Goal: Participate in discussion: Engage in conversation with other users on a specific topic

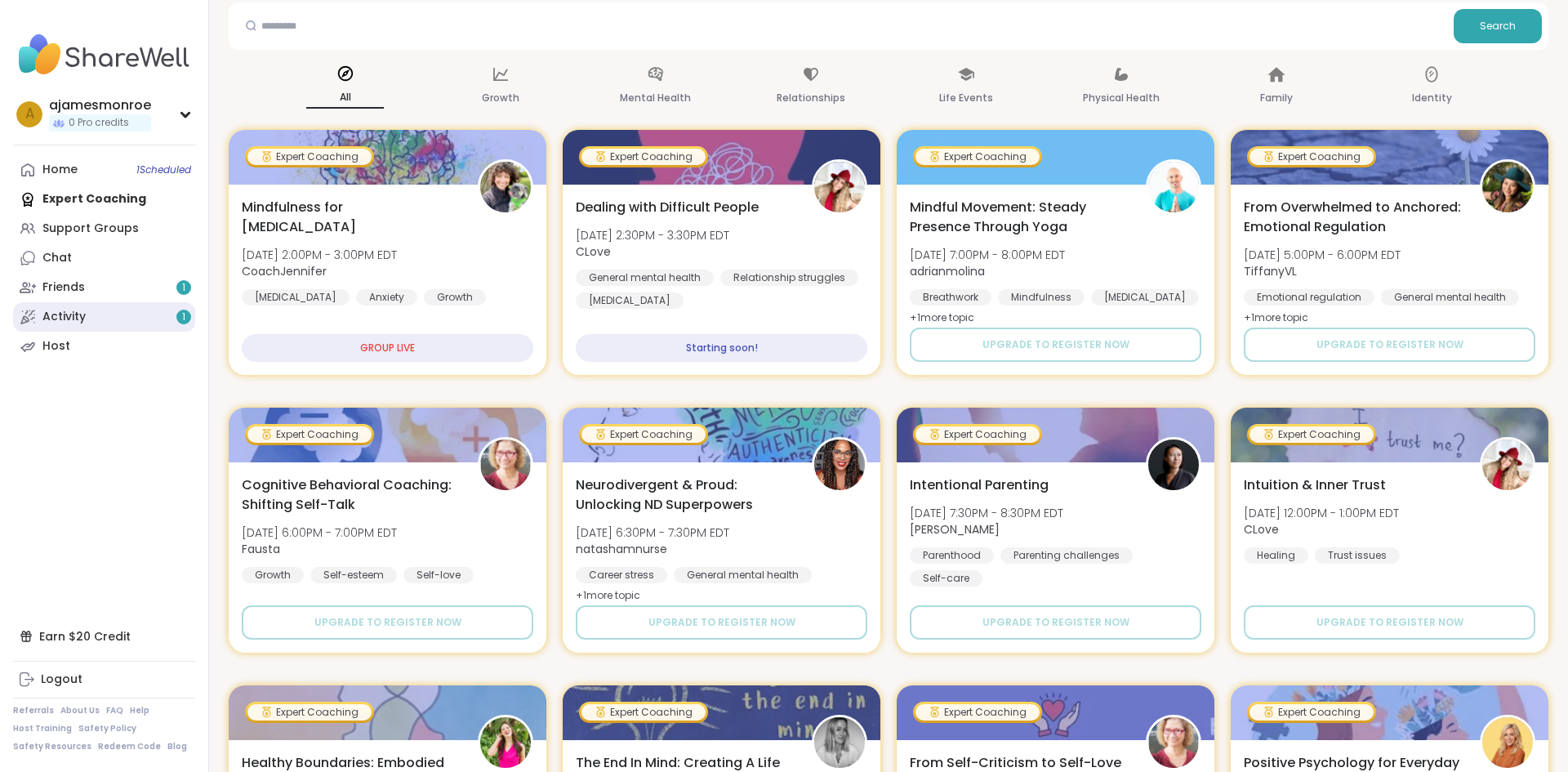
click at [67, 317] on div "Activity 1" at bounding box center [64, 317] width 43 height 17
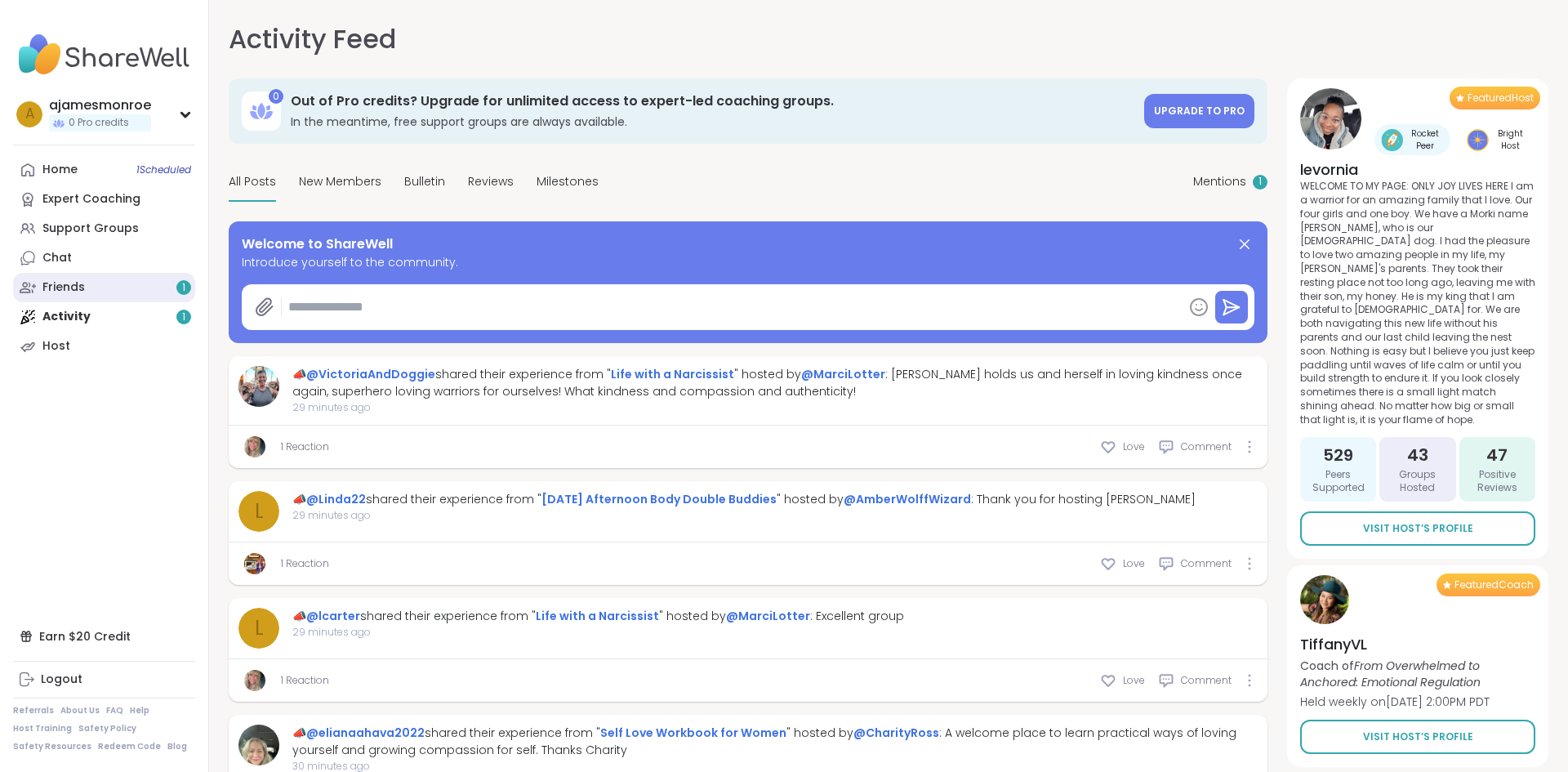
type textarea "*"
click at [108, 176] on link "Home 1 Scheduled" at bounding box center [104, 170] width 182 height 29
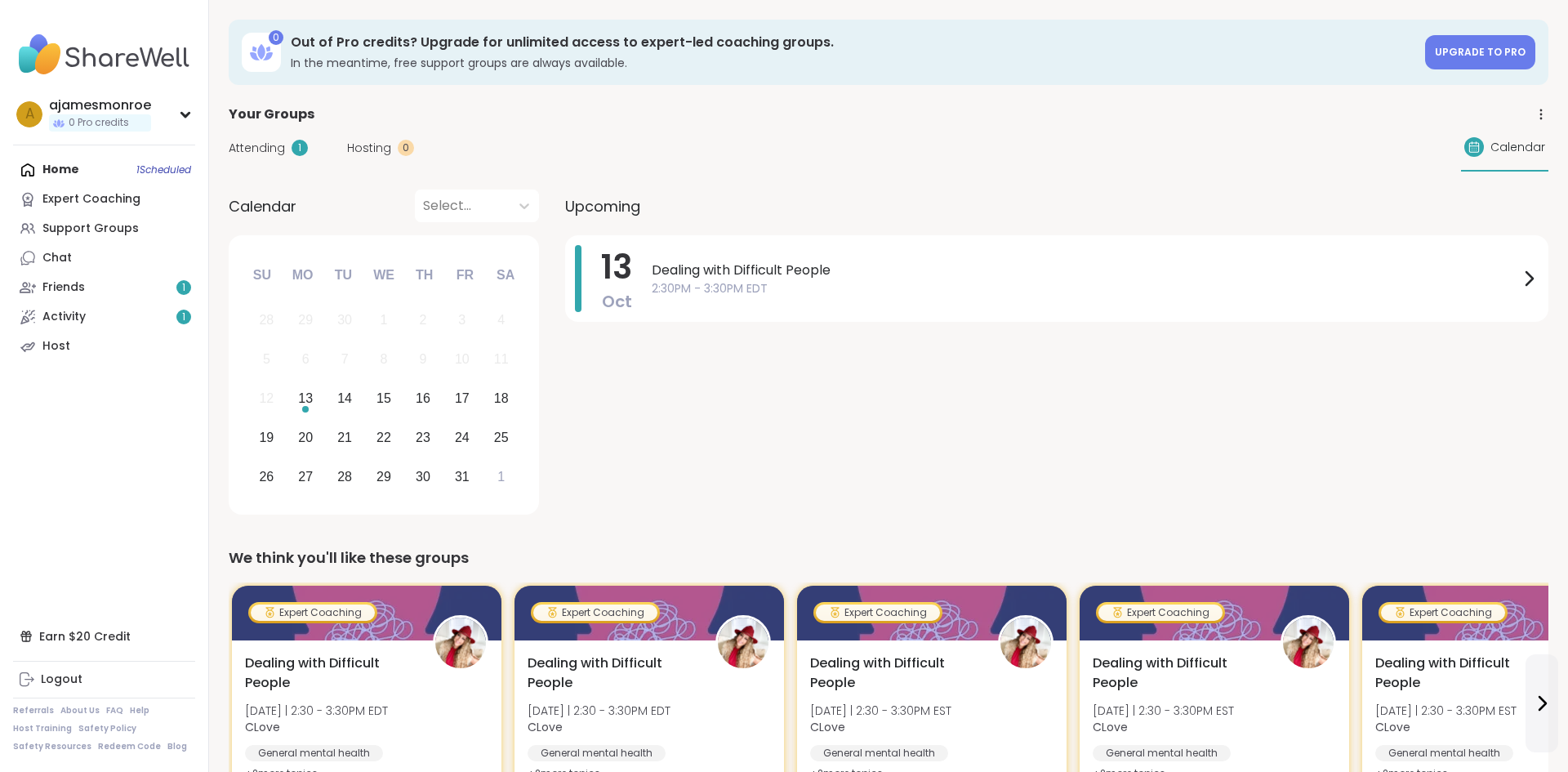
click at [807, 282] on span "2:30PM - 3:30PM EDT" at bounding box center [1085, 288] width 868 height 17
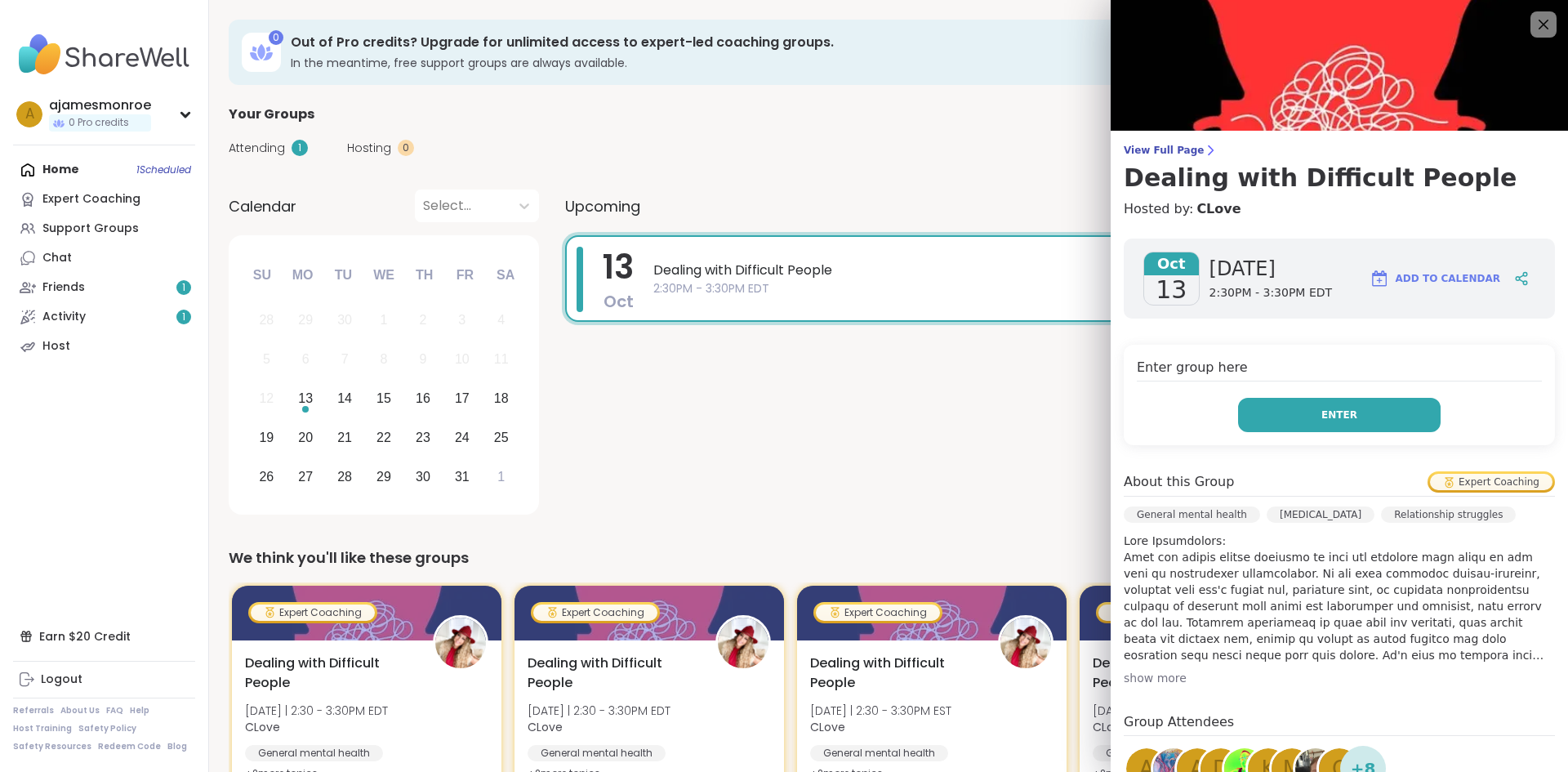
click at [1295, 415] on button "Enter" at bounding box center [1339, 415] width 203 height 34
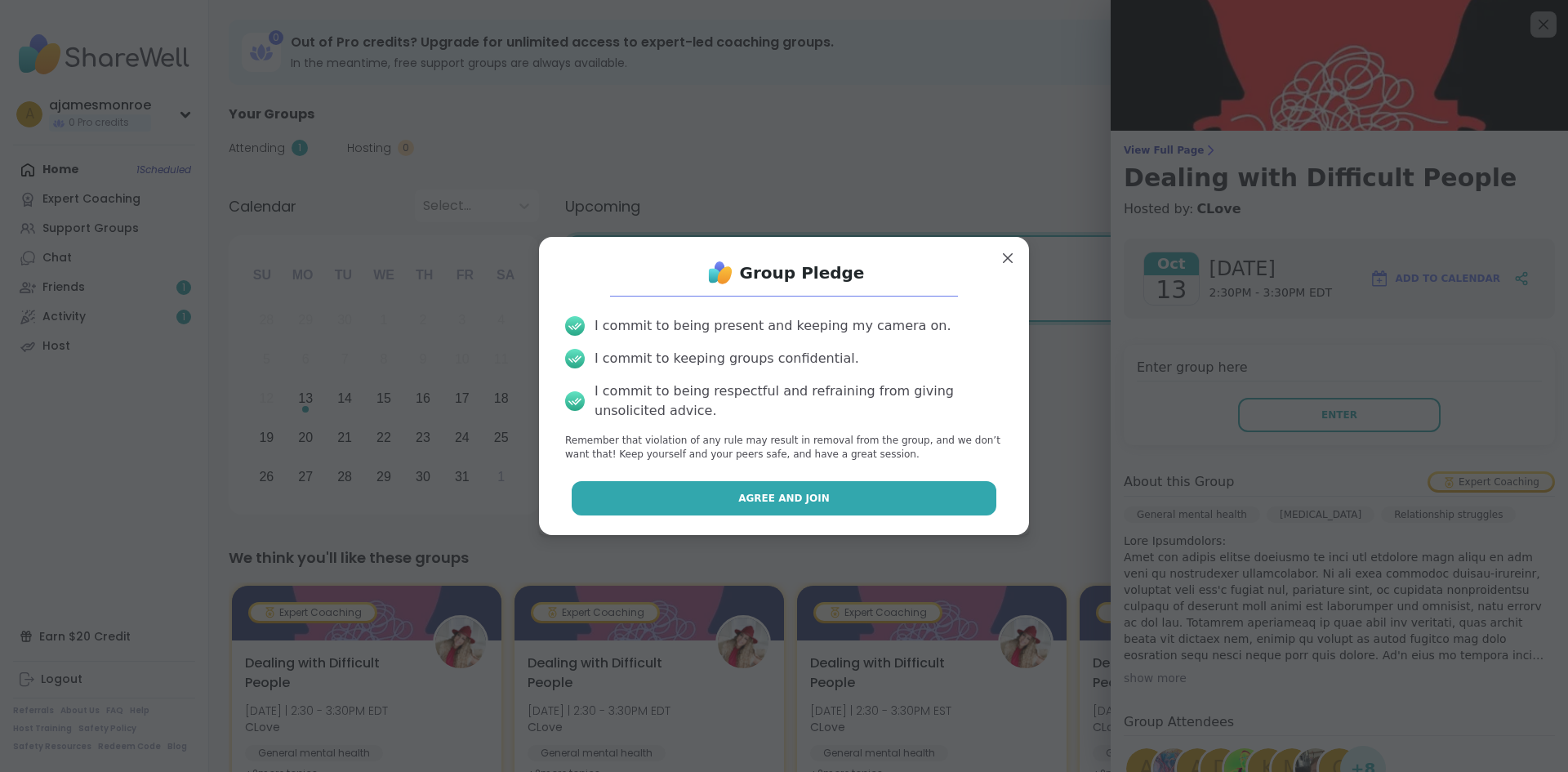
click at [970, 488] on button "Agree and Join" at bounding box center [784, 498] width 425 height 34
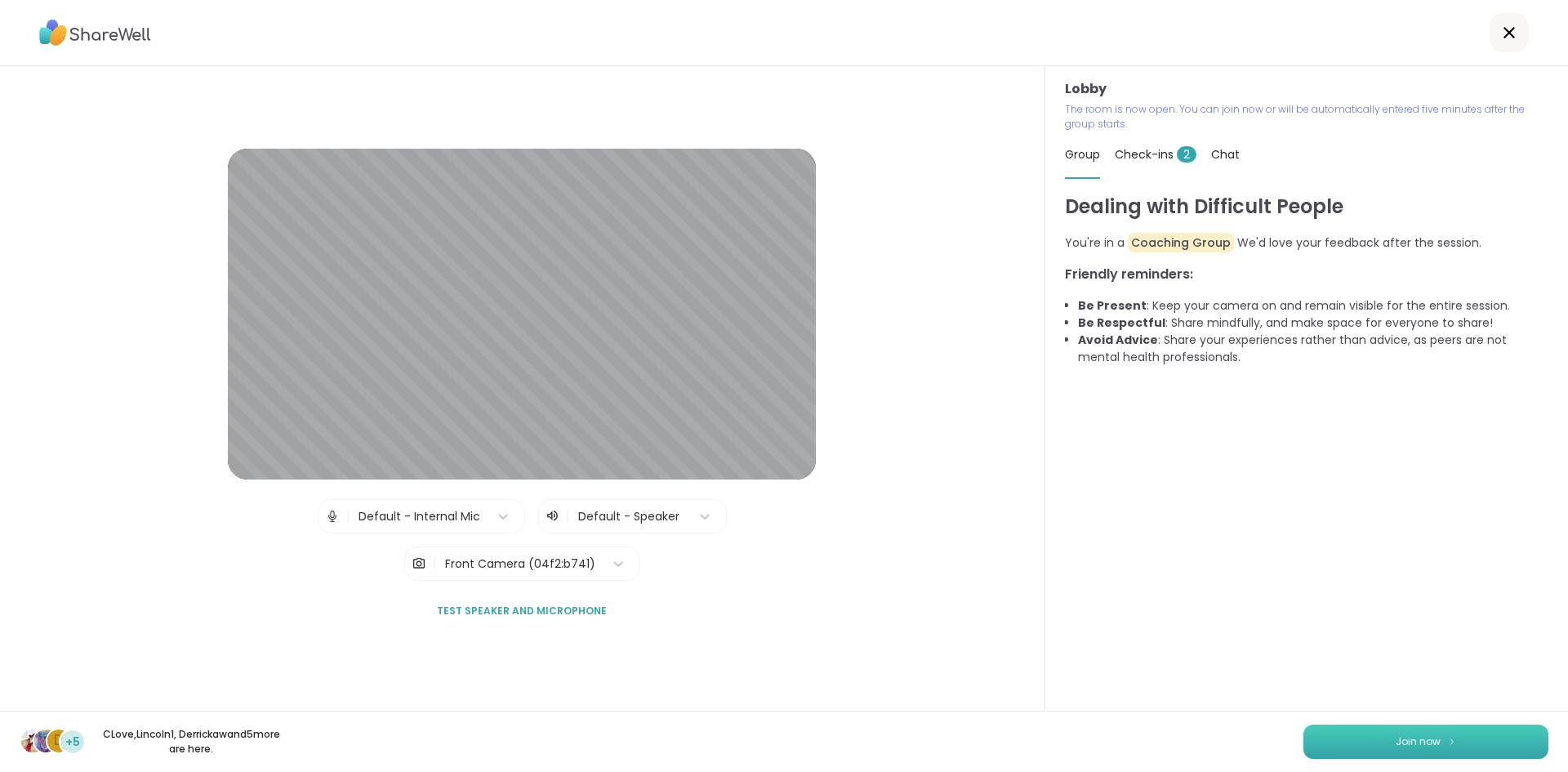
click at [1339, 745] on button "Join now" at bounding box center [1425, 741] width 245 height 34
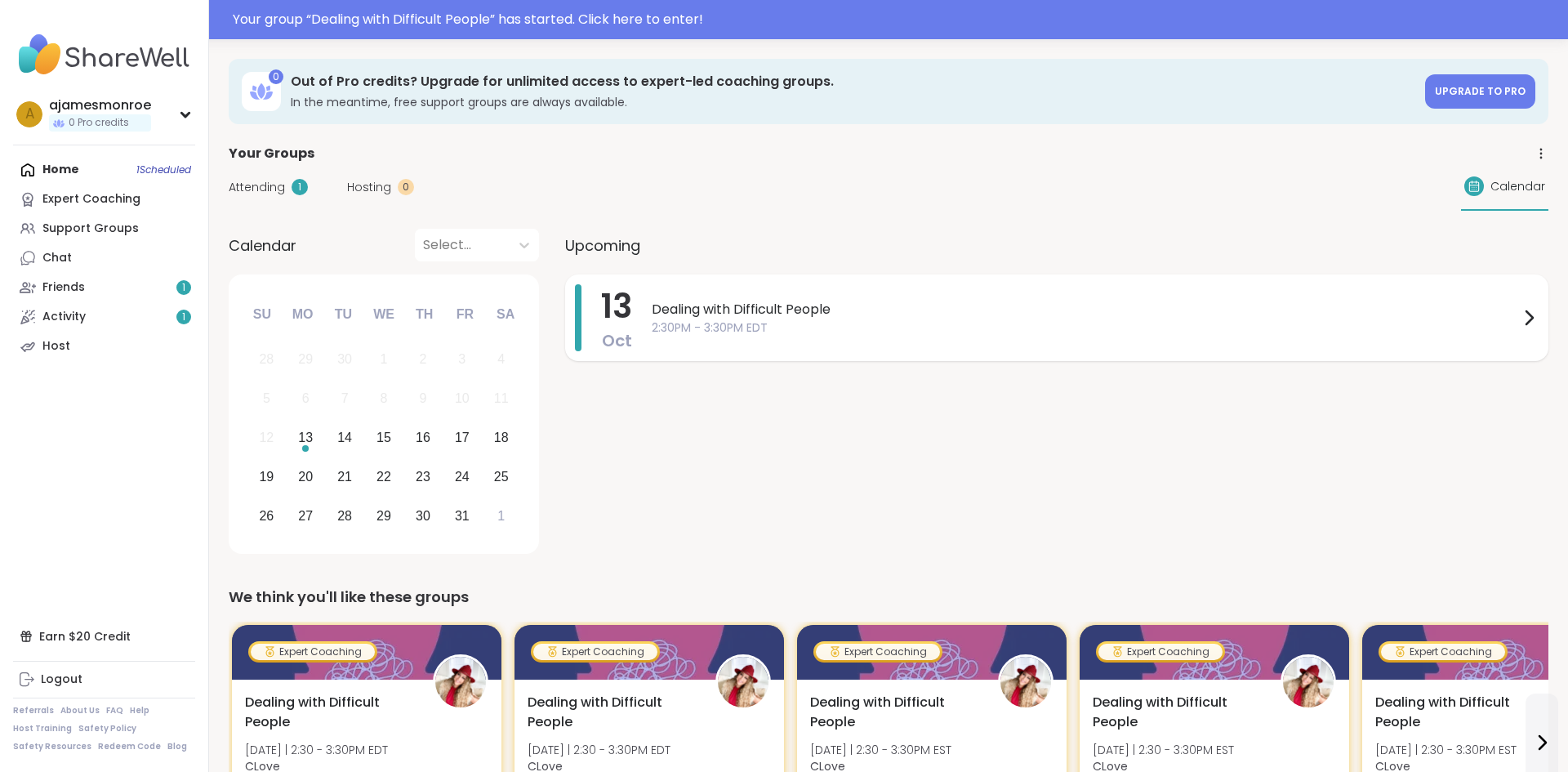
click at [1089, 297] on div "Dealing with Difficult People 2:30PM - 3:30PM EDT" at bounding box center [1094, 317] width 887 height 67
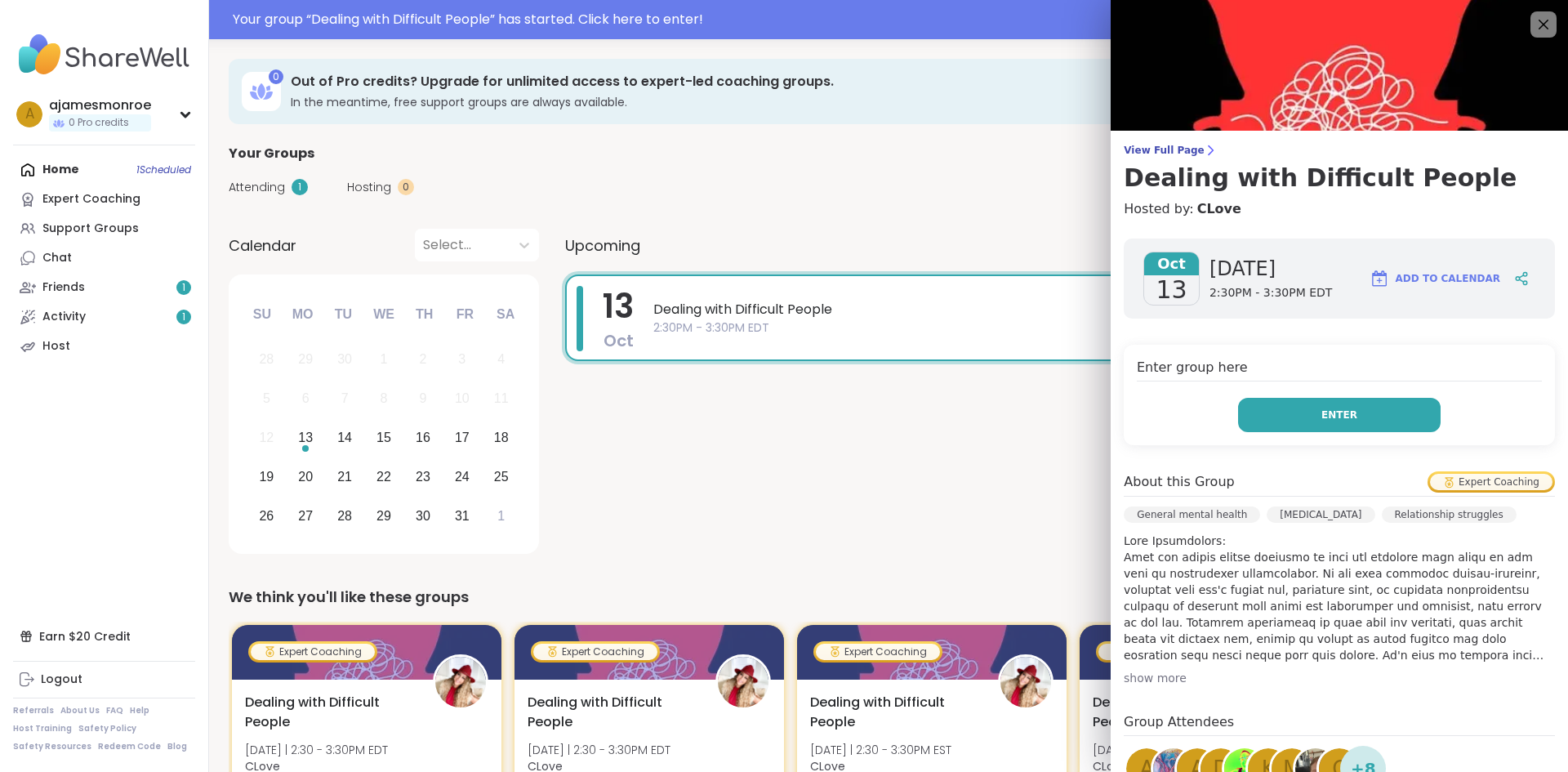
click at [1278, 411] on button "Enter" at bounding box center [1339, 415] width 203 height 34
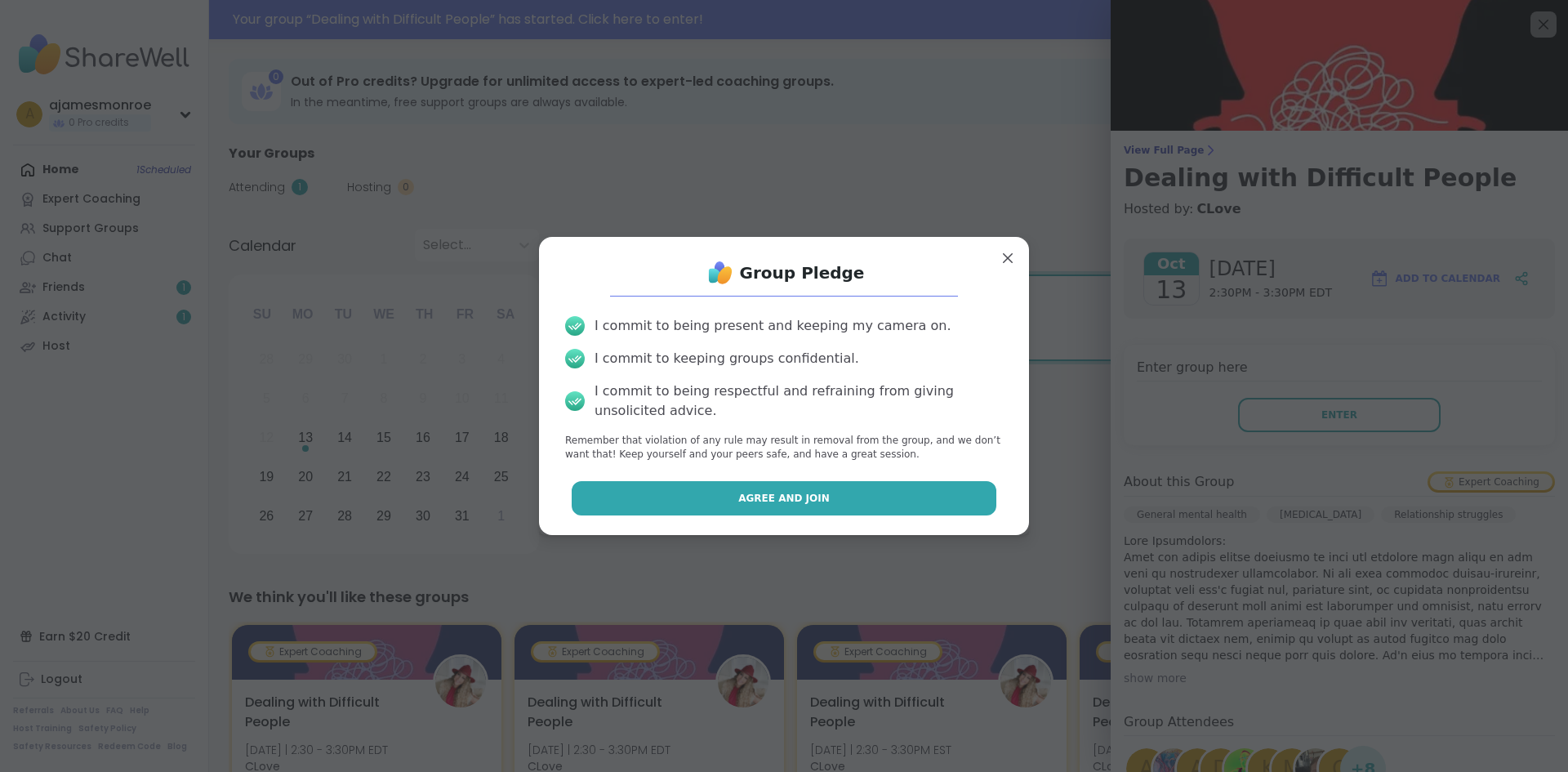
click at [861, 507] on button "Agree and Join" at bounding box center [784, 498] width 425 height 34
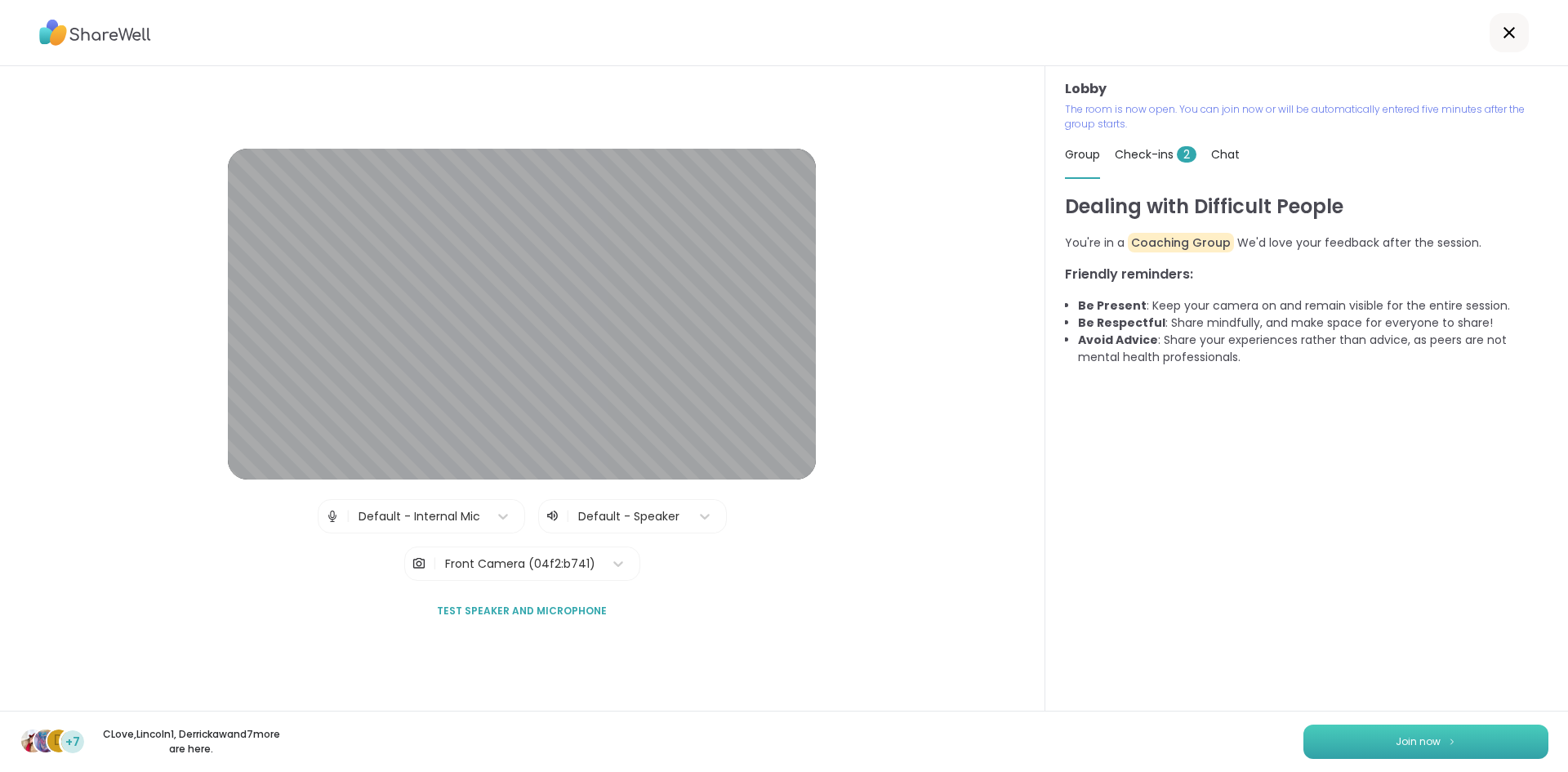
click at [1373, 736] on button "Join now" at bounding box center [1425, 741] width 245 height 34
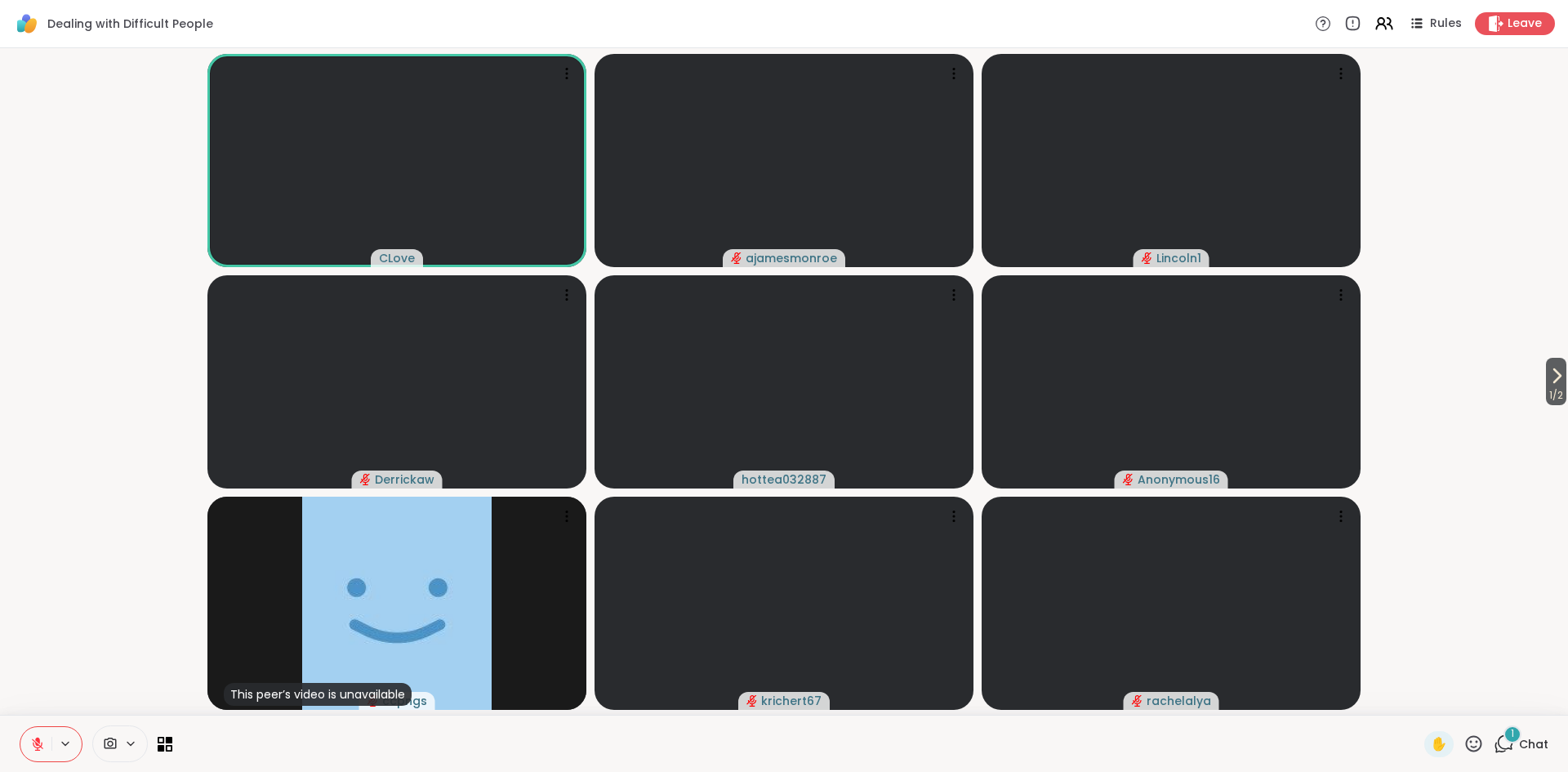
click at [1526, 747] on span "Chat" at bounding box center [1533, 744] width 29 height 17
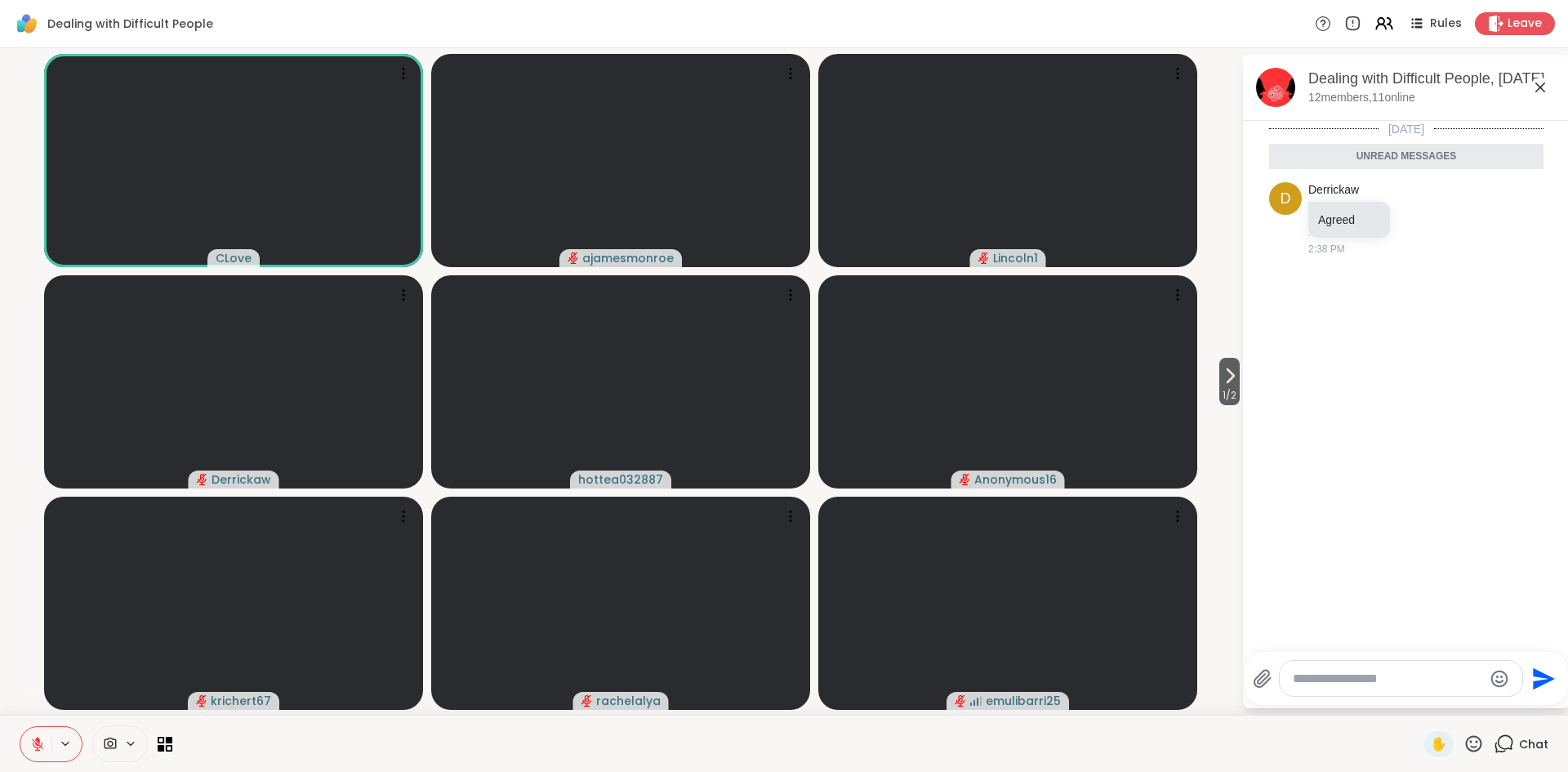
click at [1526, 747] on span "Chat" at bounding box center [1533, 744] width 29 height 17
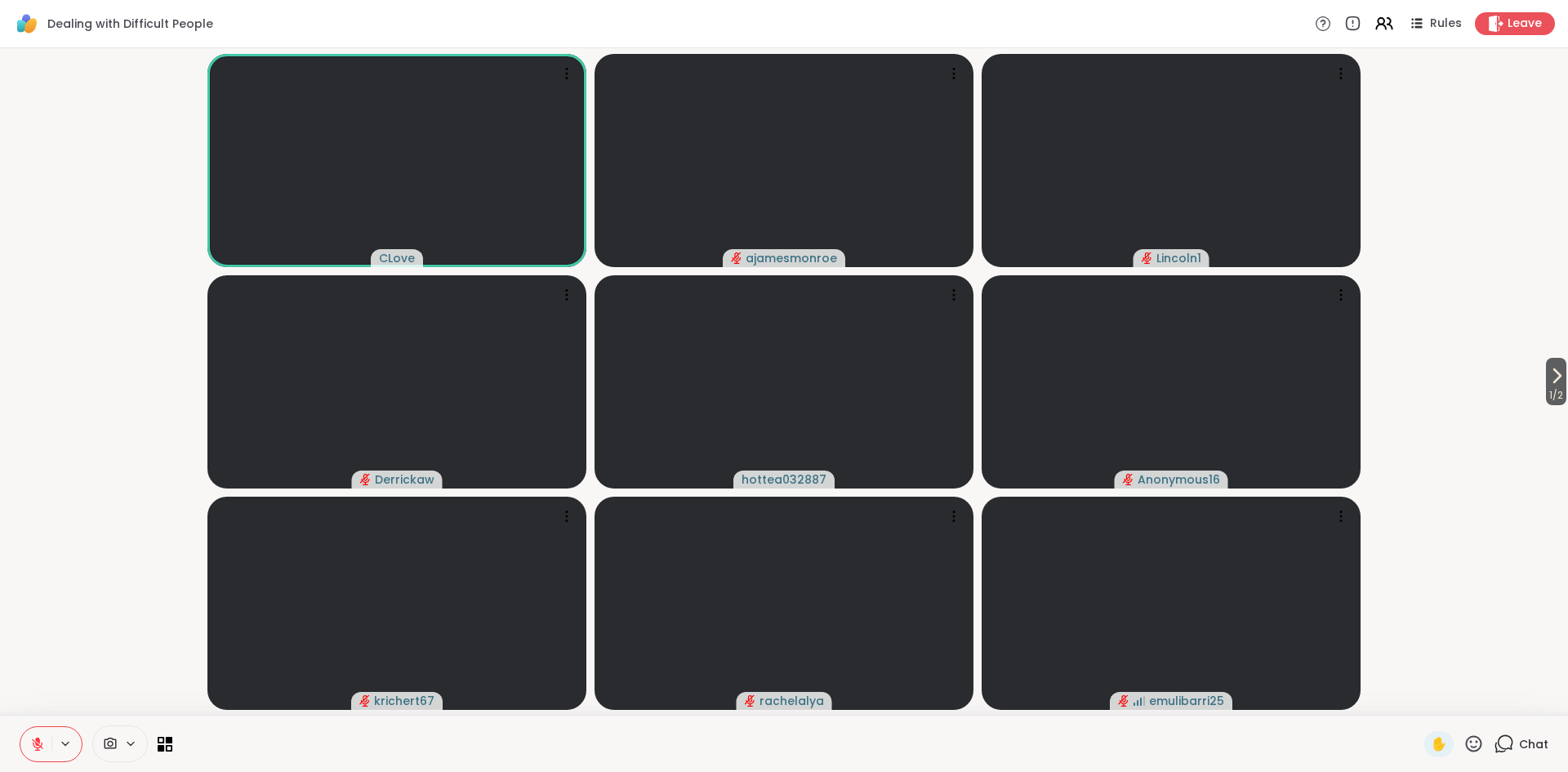
click at [1526, 747] on span "Chat" at bounding box center [1533, 744] width 29 height 17
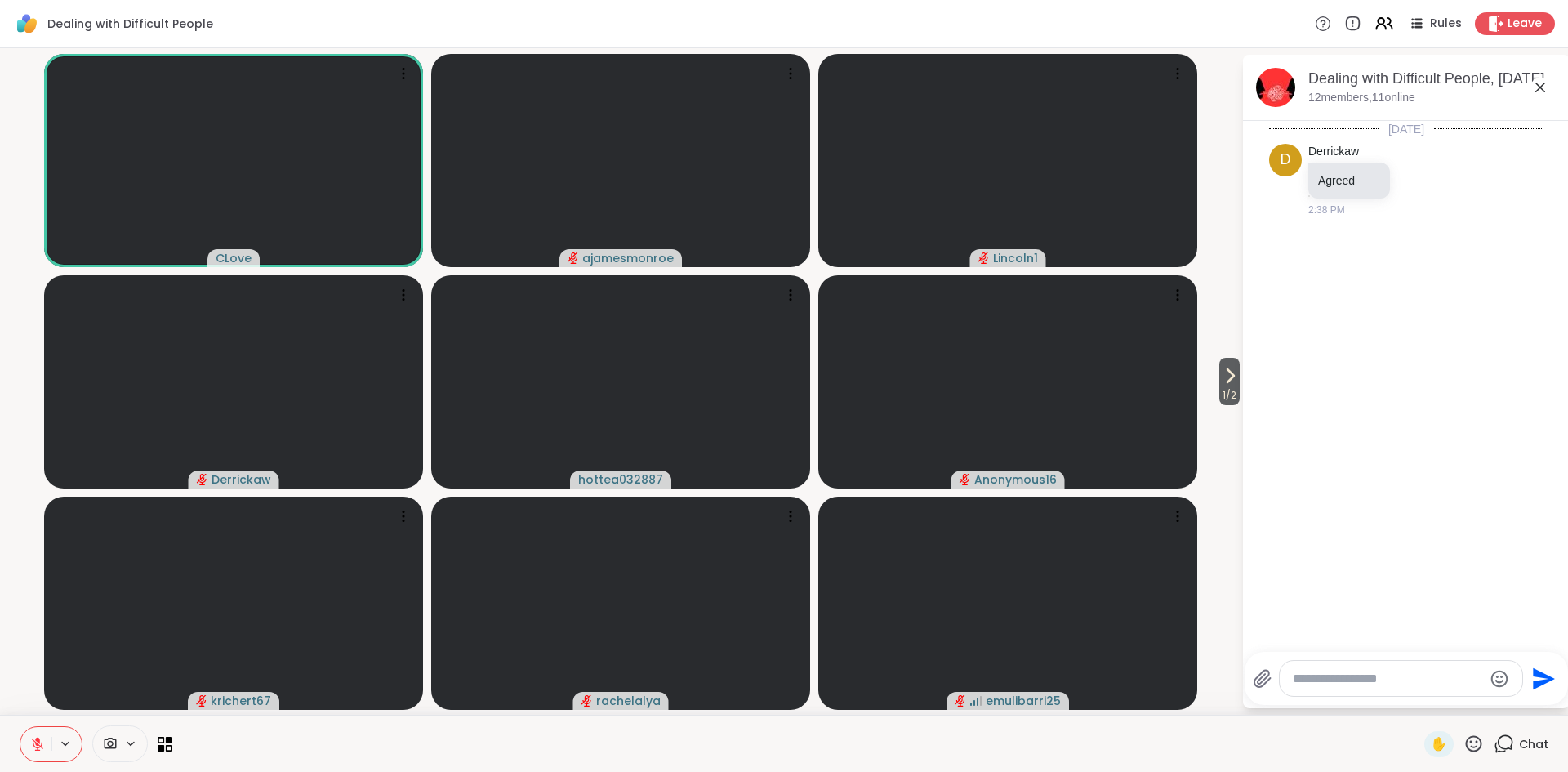
click at [1526, 747] on span "Chat" at bounding box center [1533, 744] width 29 height 17
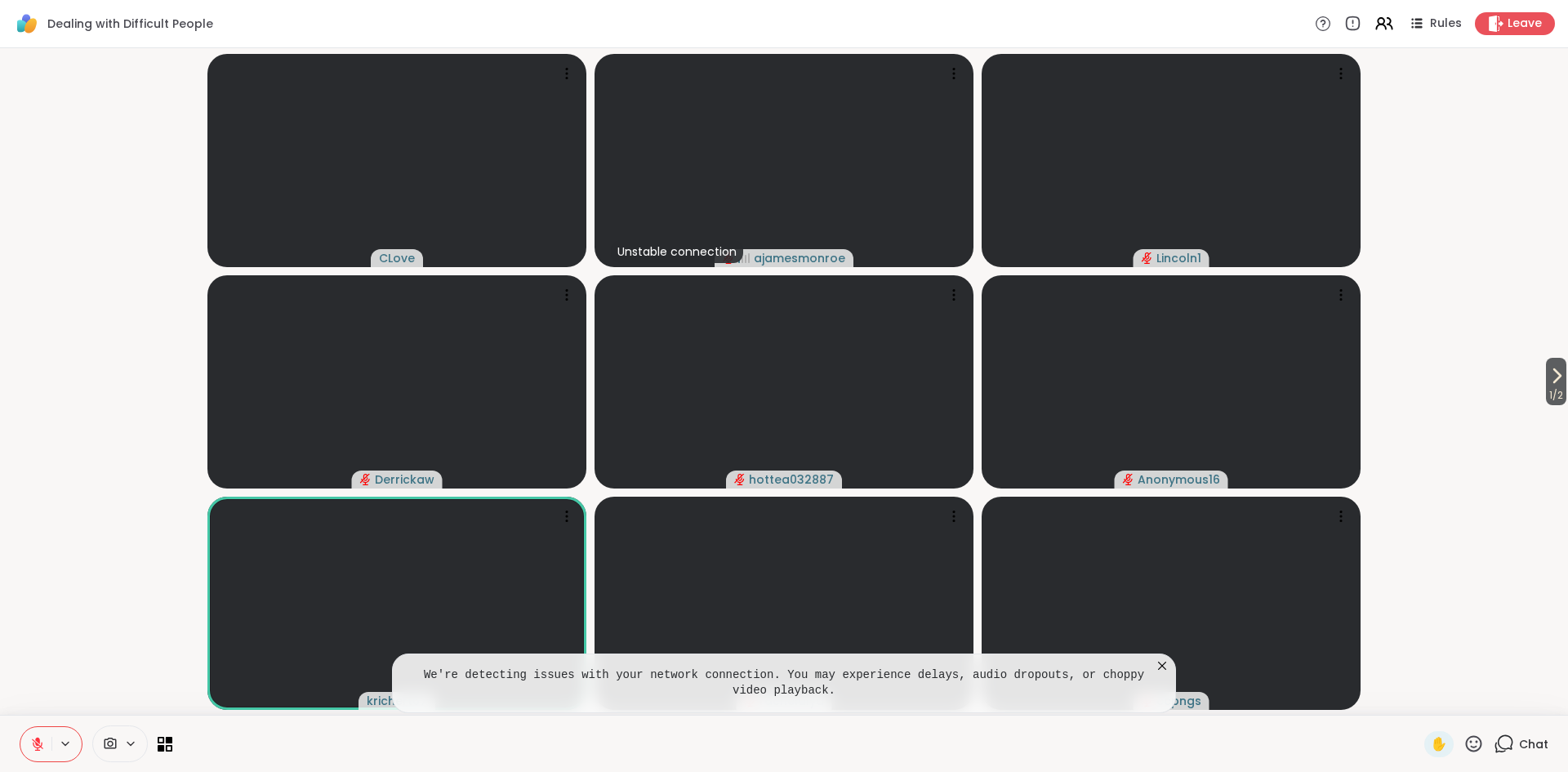
click at [1162, 666] on icon at bounding box center [1162, 666] width 17 height 17
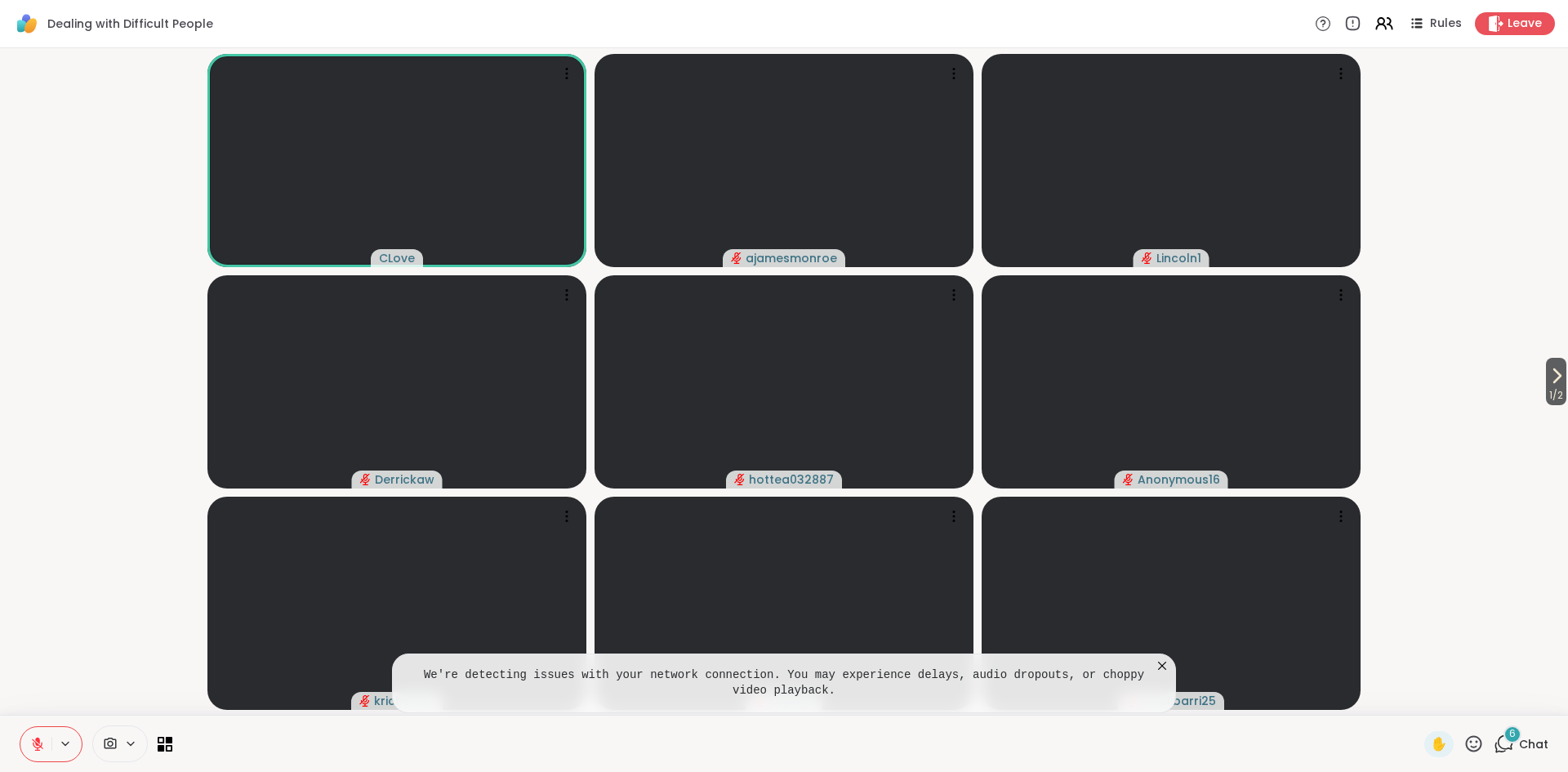
click at [1159, 666] on icon at bounding box center [1162, 666] width 17 height 17
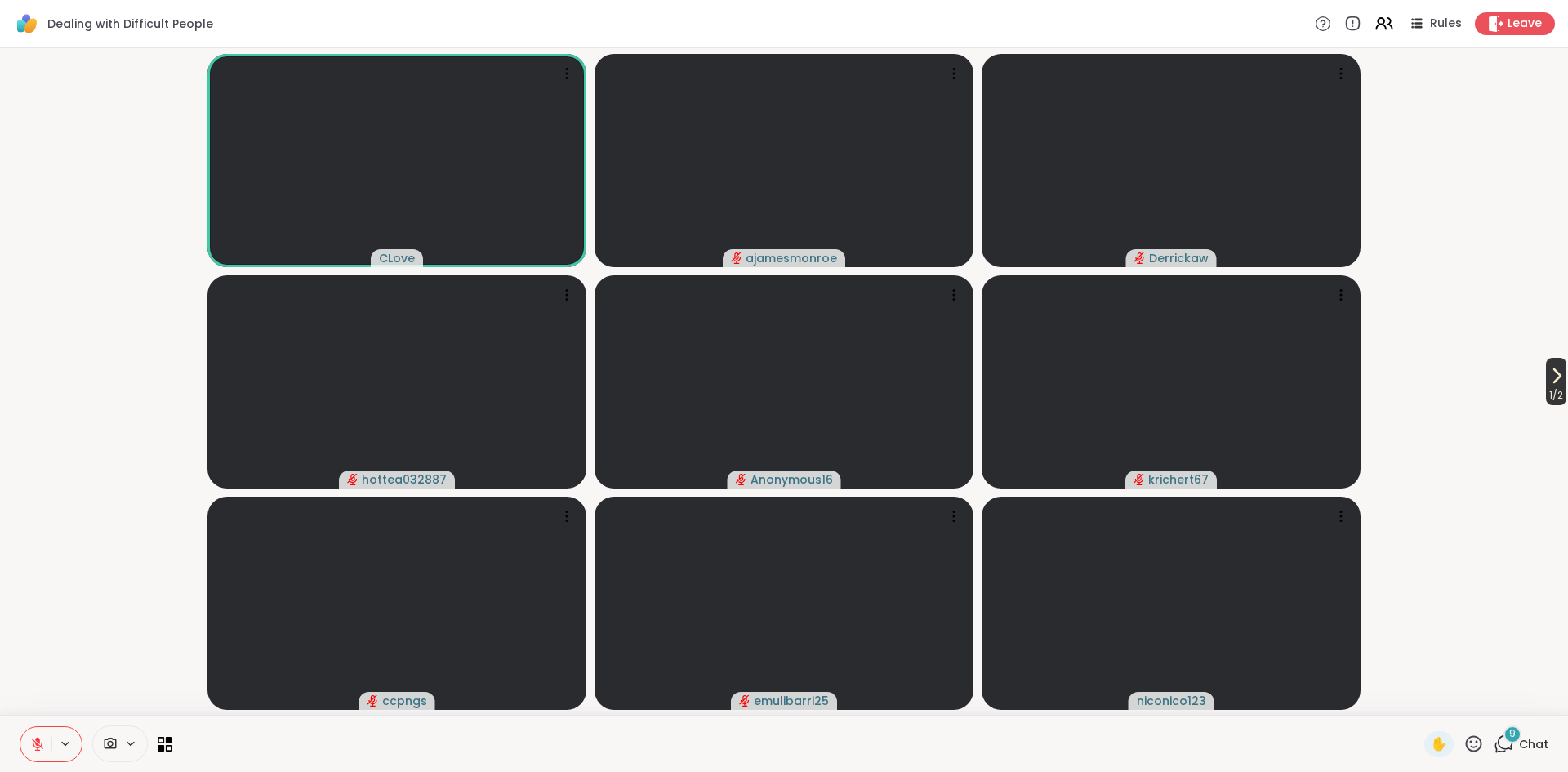
click at [1548, 401] on span "1 / 2" at bounding box center [1556, 396] width 21 height 20
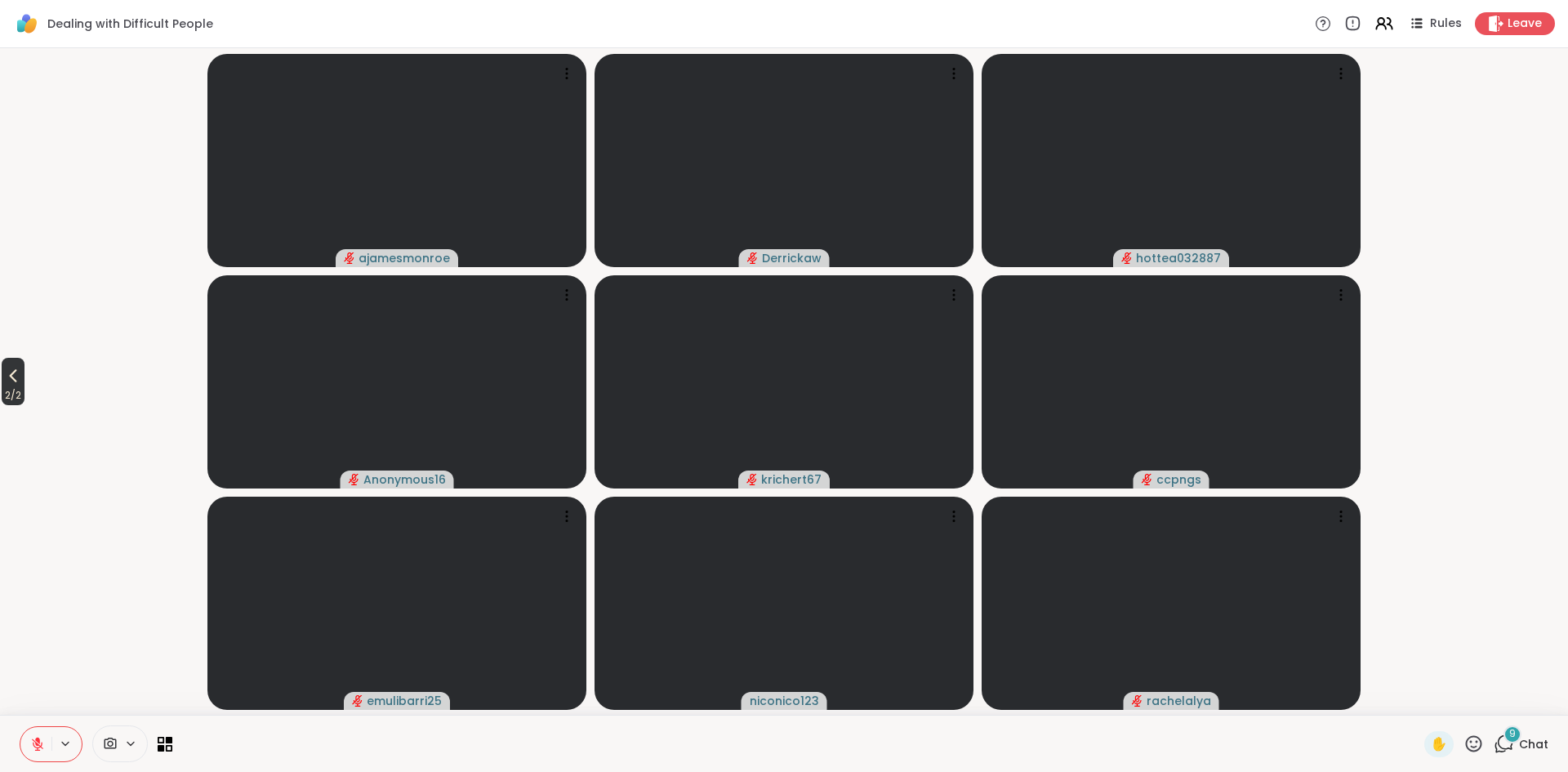
click at [14, 383] on icon at bounding box center [13, 376] width 20 height 20
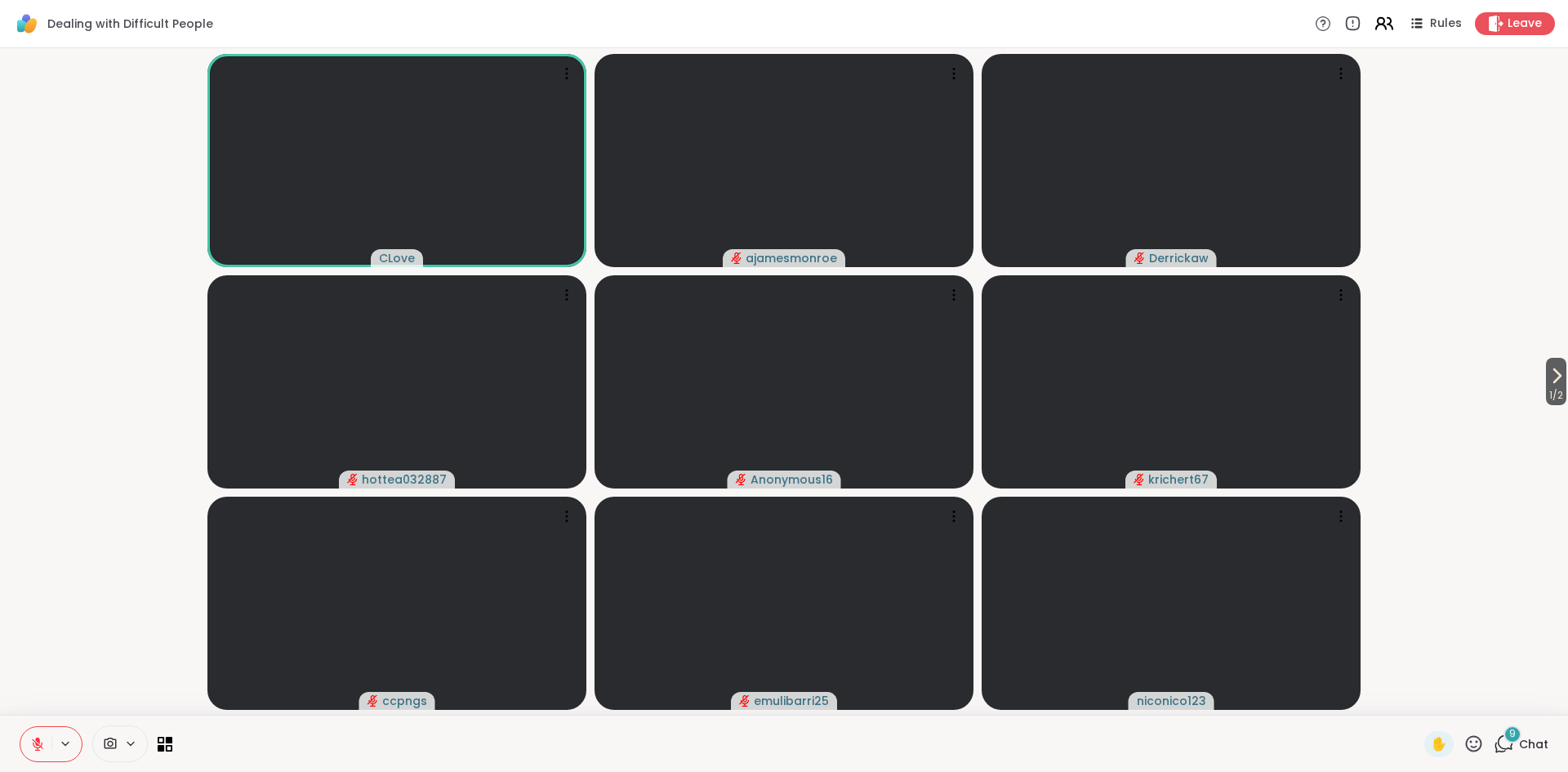
click at [1386, 25] on icon at bounding box center [1381, 27] width 10 height 5
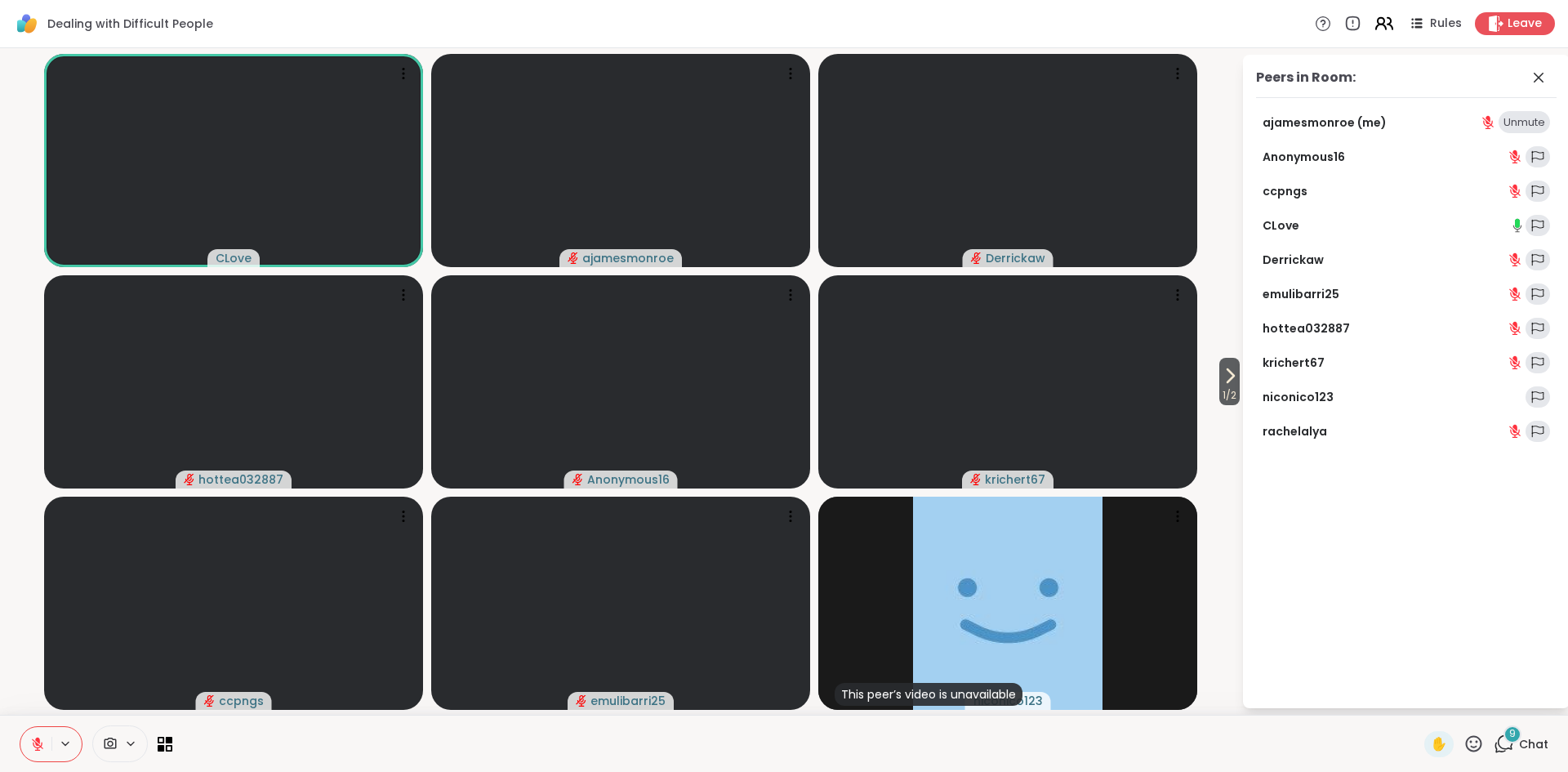
click at [1390, 25] on icon at bounding box center [1384, 23] width 21 height 21
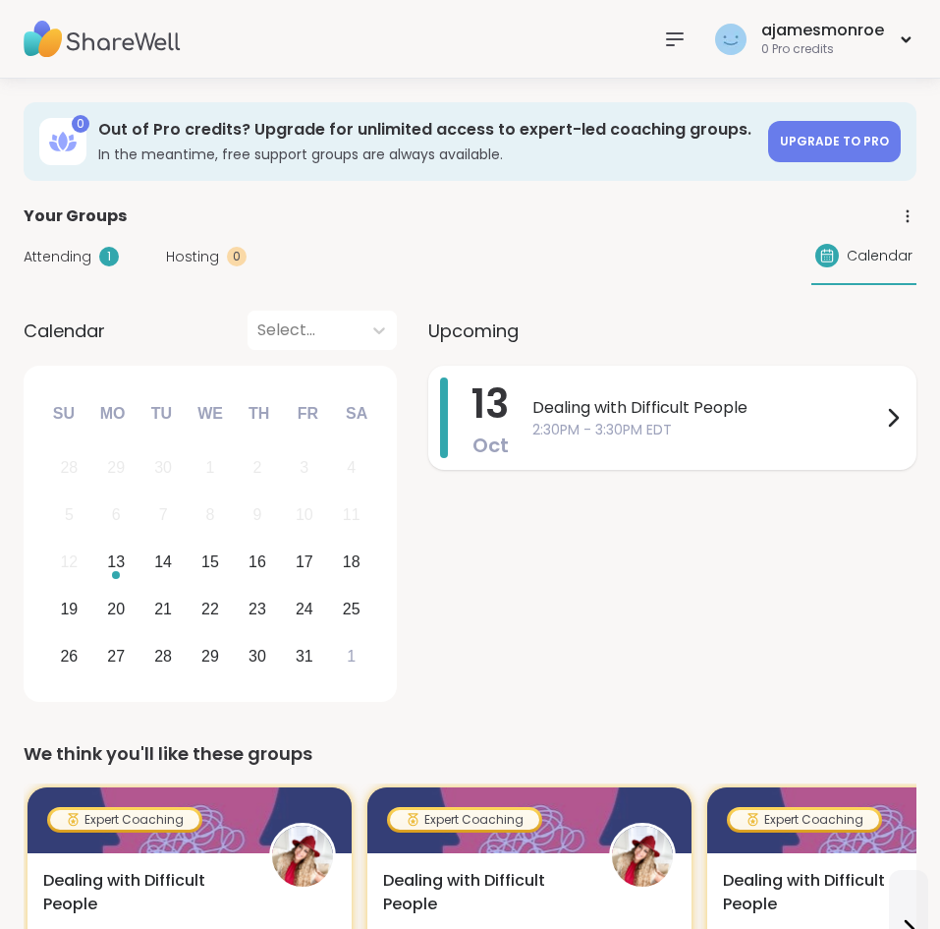
click at [669, 415] on span "Dealing with Difficult People" at bounding box center [707, 408] width 349 height 24
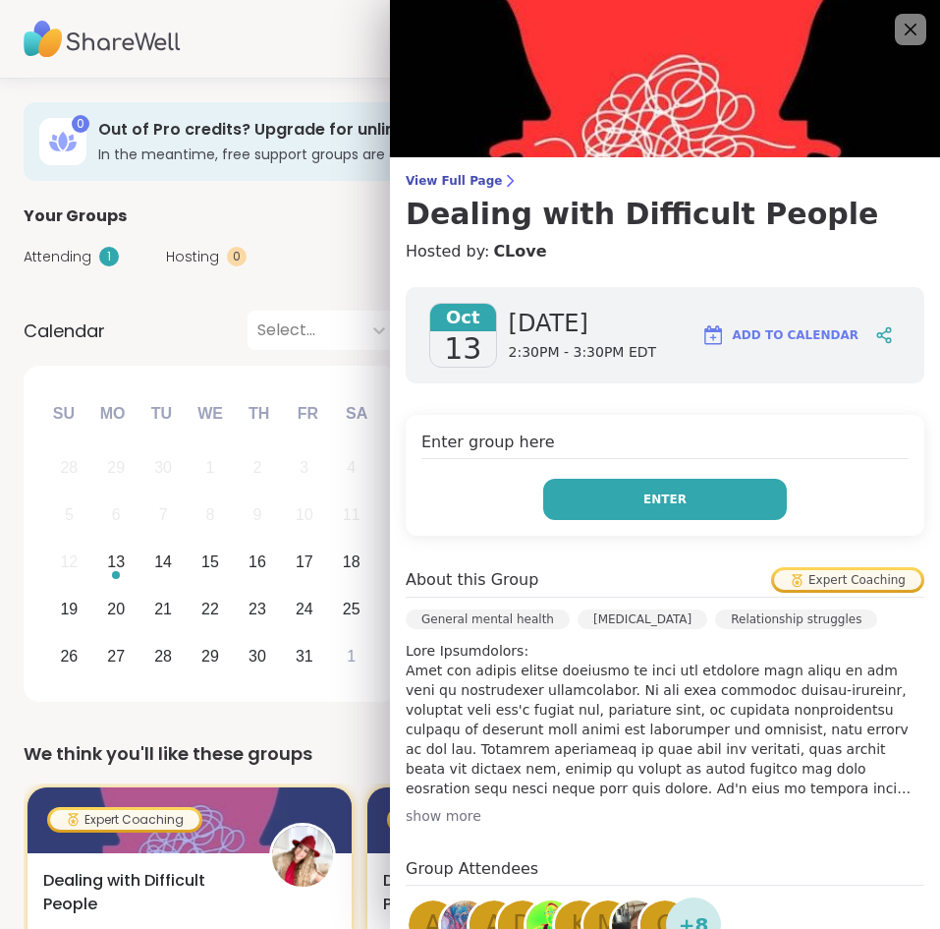
click at [643, 495] on button "Enter" at bounding box center [665, 499] width 244 height 41
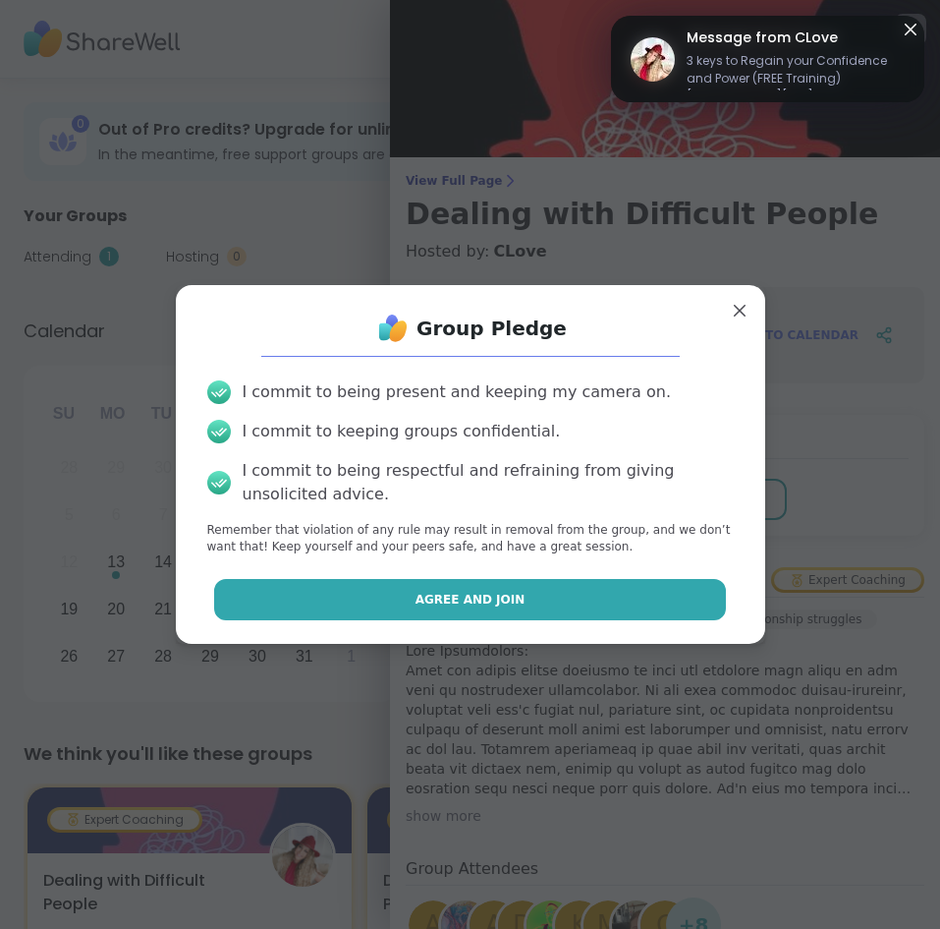
click at [566, 584] on button "Agree and Join" at bounding box center [470, 599] width 512 height 41
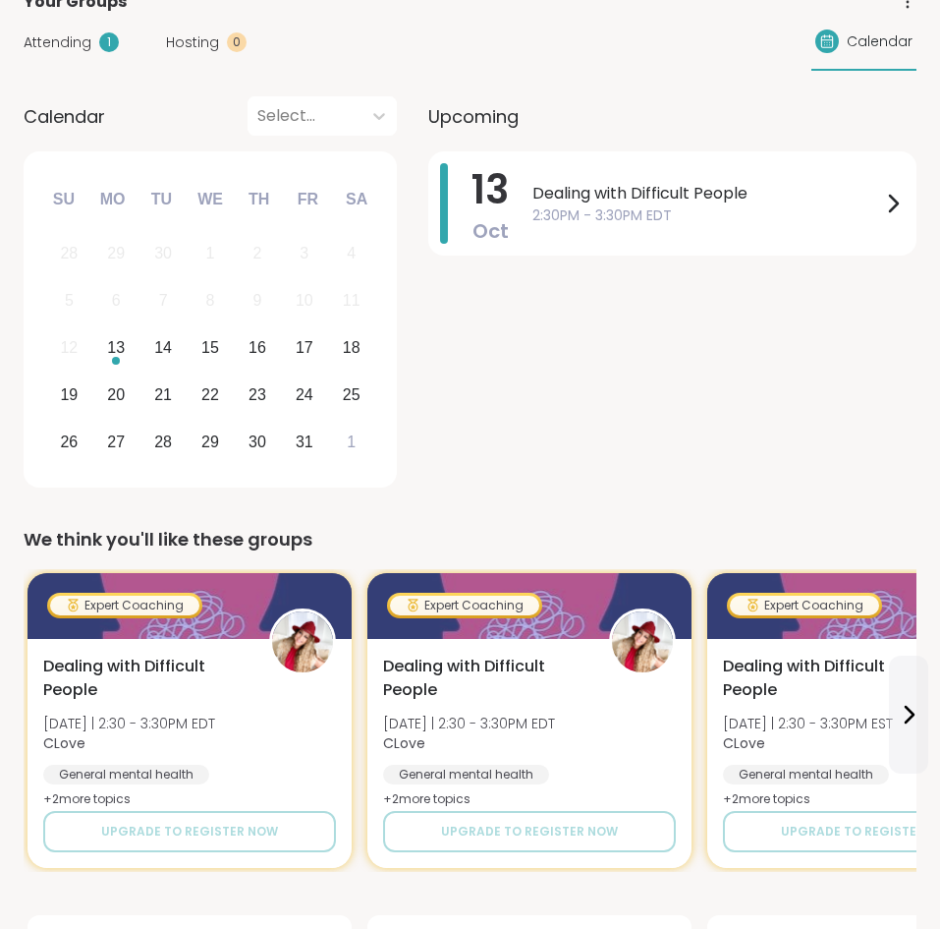
scroll to position [211, 0]
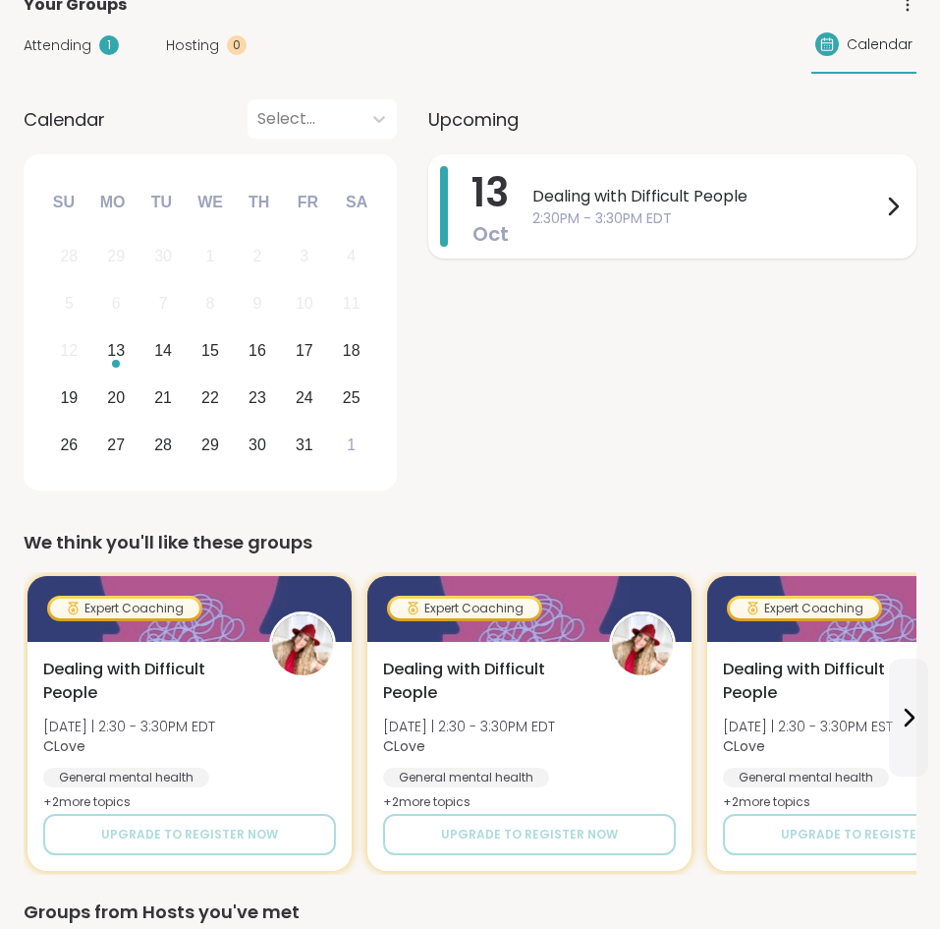
click at [777, 215] on span "2:30PM - 3:30PM EDT" at bounding box center [707, 218] width 349 height 21
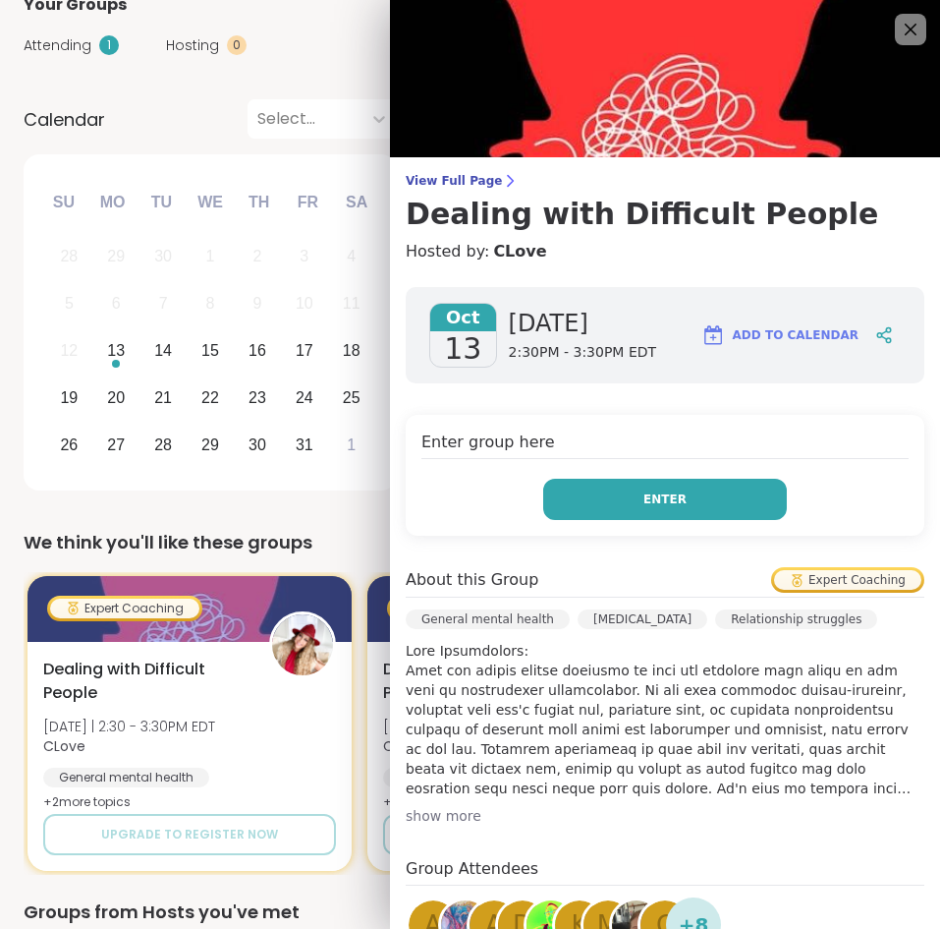
click at [640, 487] on button "Enter" at bounding box center [665, 499] width 244 height 41
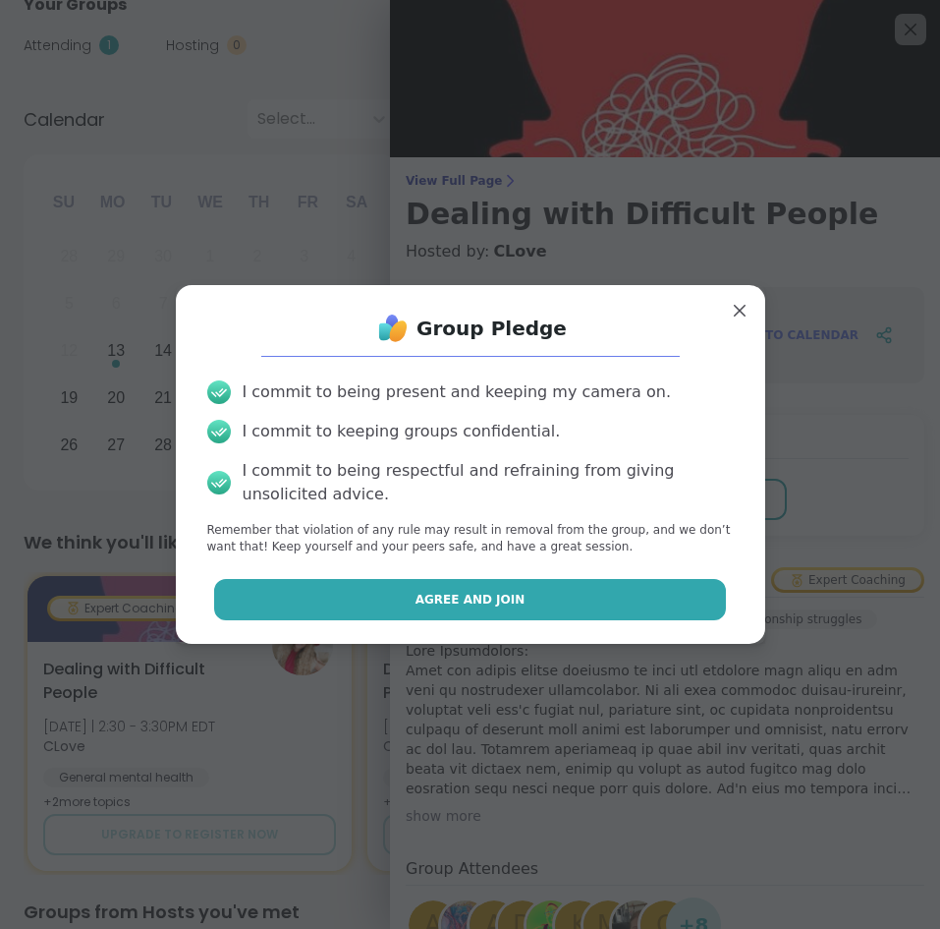
click at [523, 599] on button "Agree and Join" at bounding box center [470, 599] width 512 height 41
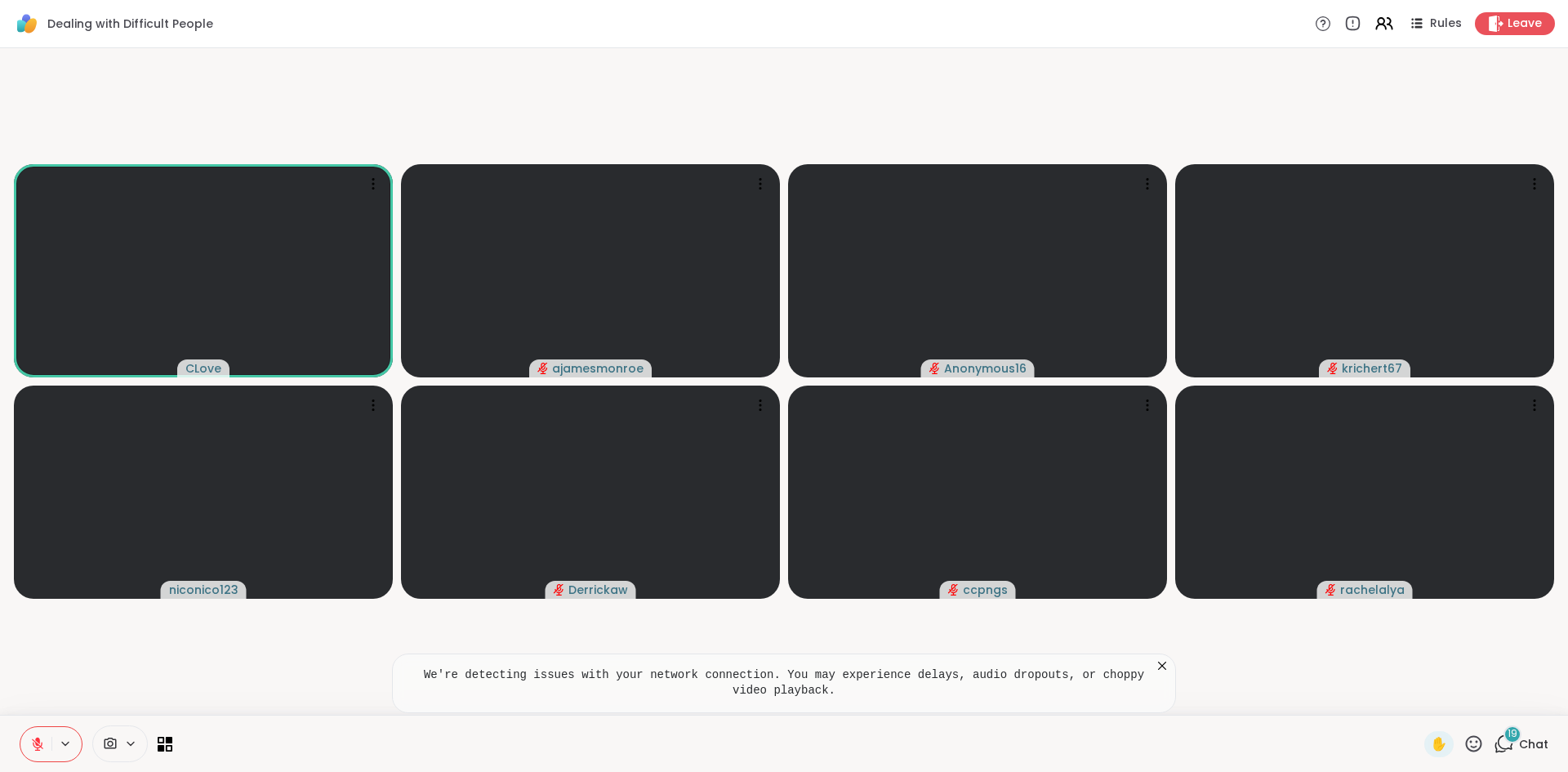
click at [780, 666] on icon at bounding box center [1162, 666] width 17 height 17
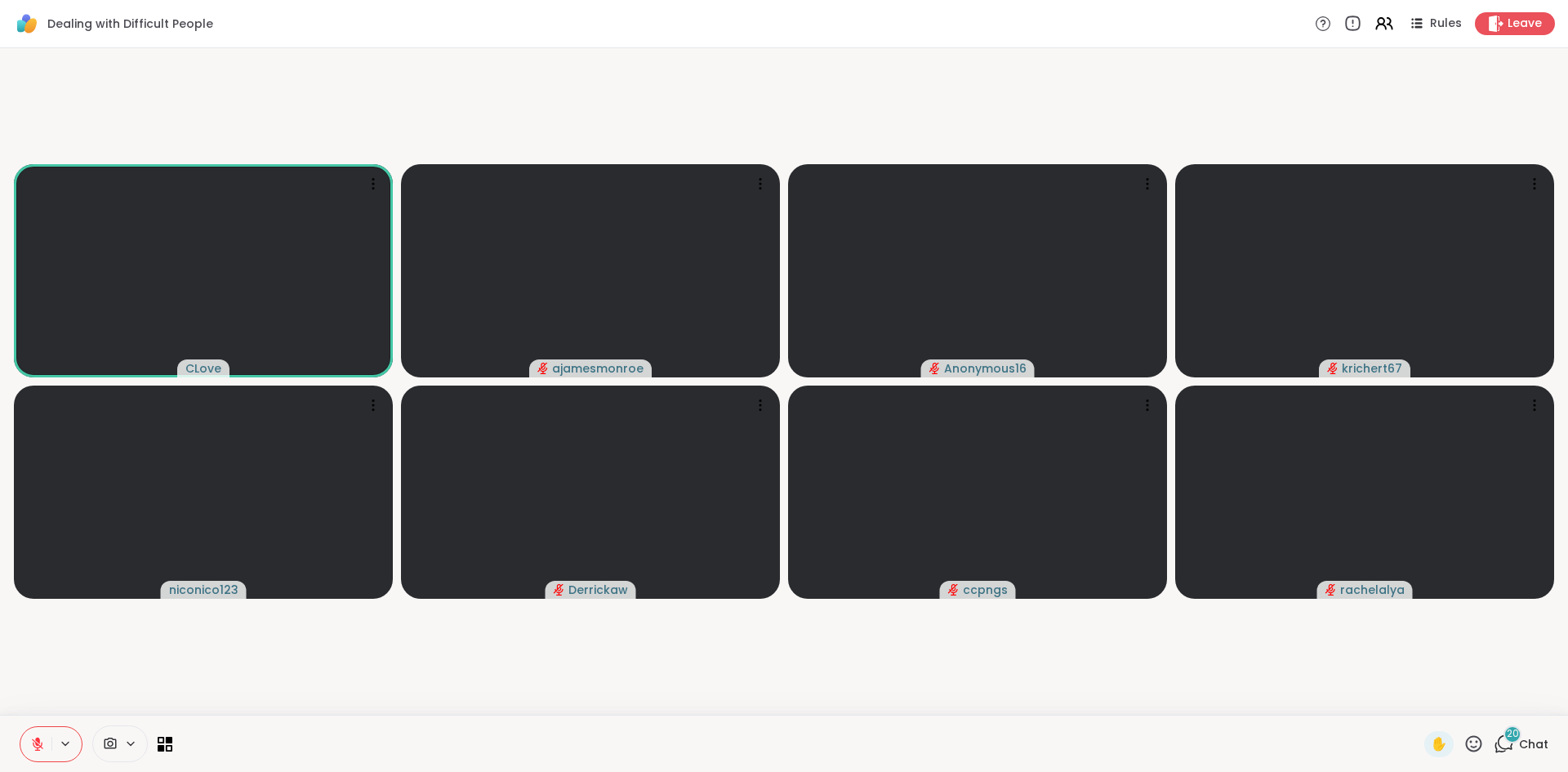
click at [780, 24] on icon at bounding box center [1353, 24] width 18 height 18
click at [780, 27] on icon at bounding box center [1415, 23] width 21 height 21
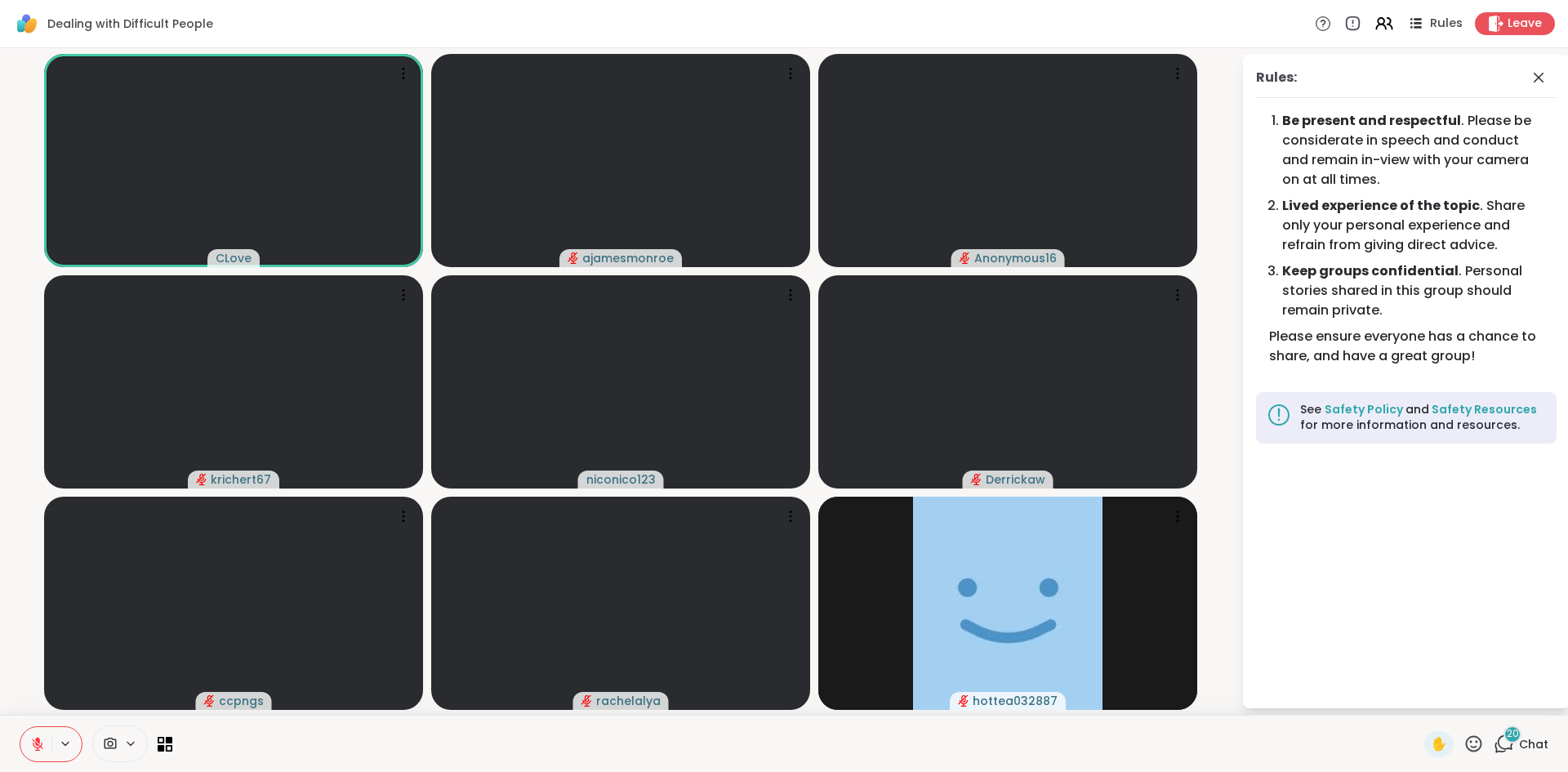
click at [780, 20] on span "Rules" at bounding box center [1447, 24] width 33 height 17
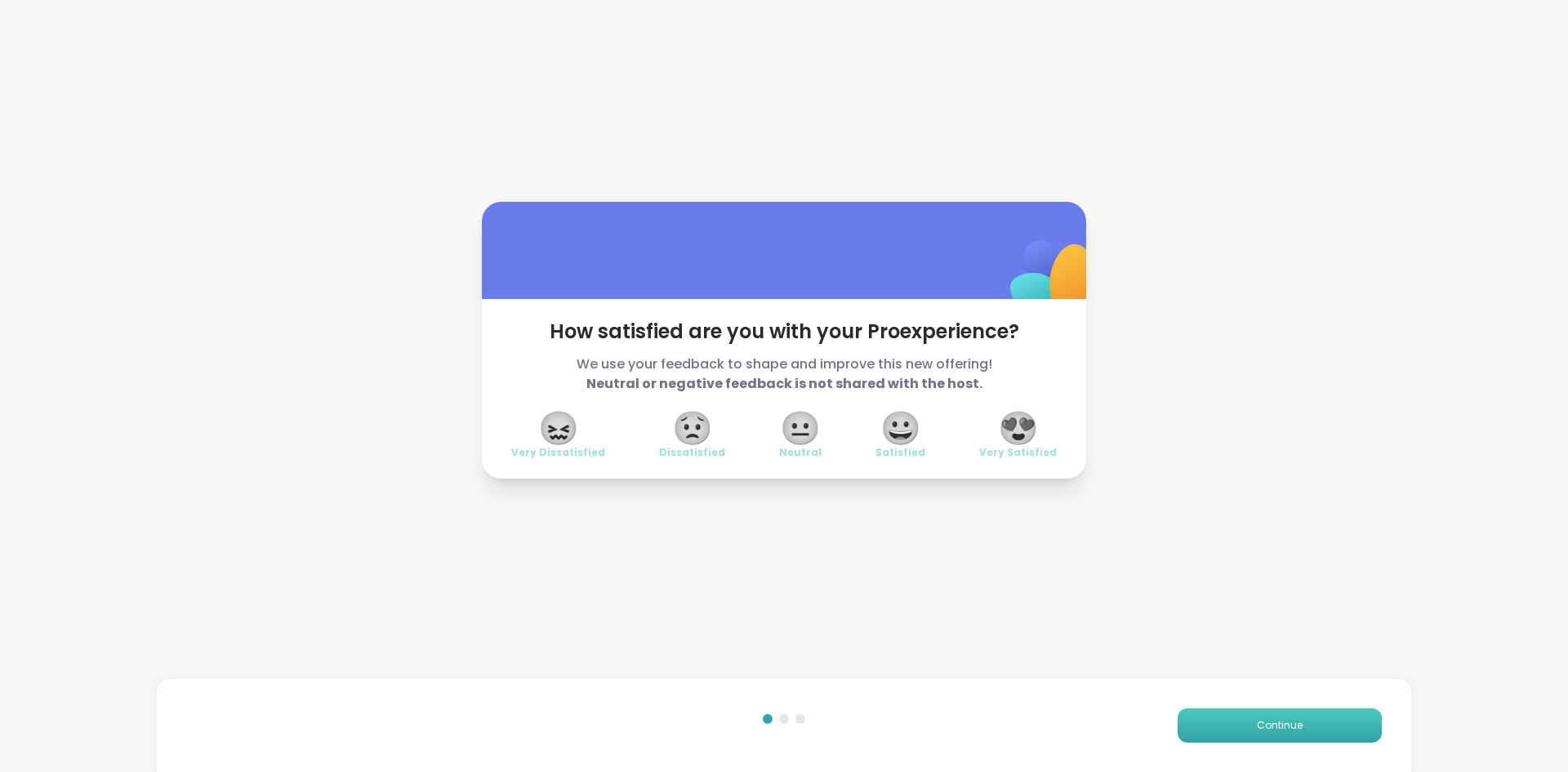
click at [780, 718] on button "Continue" at bounding box center [1280, 725] width 204 height 34
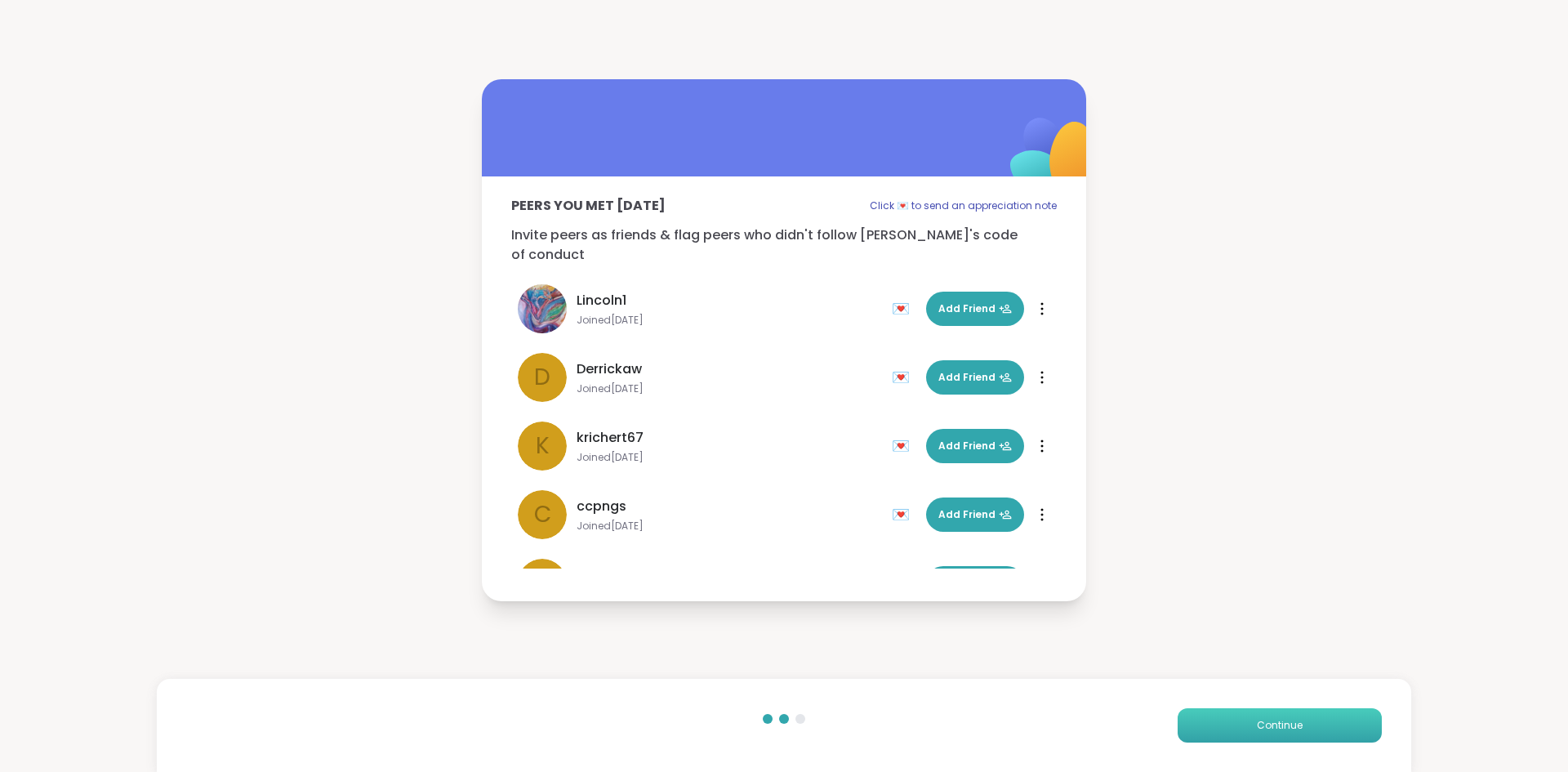
click at [780, 715] on button "Continue" at bounding box center [1280, 725] width 204 height 34
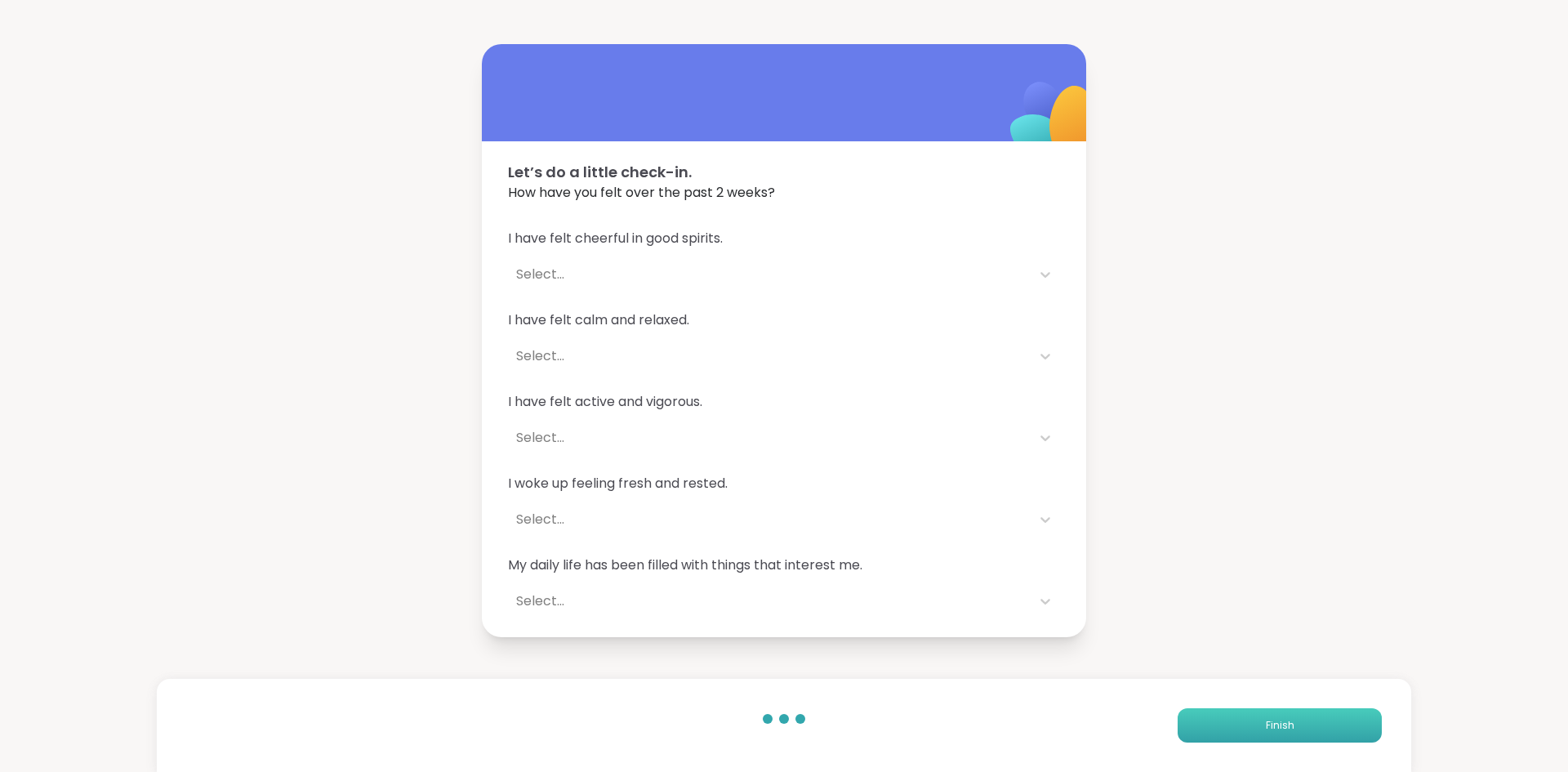
click at [780, 715] on button "Finish" at bounding box center [1280, 725] width 204 height 34
